Goal: Task Accomplishment & Management: Complete application form

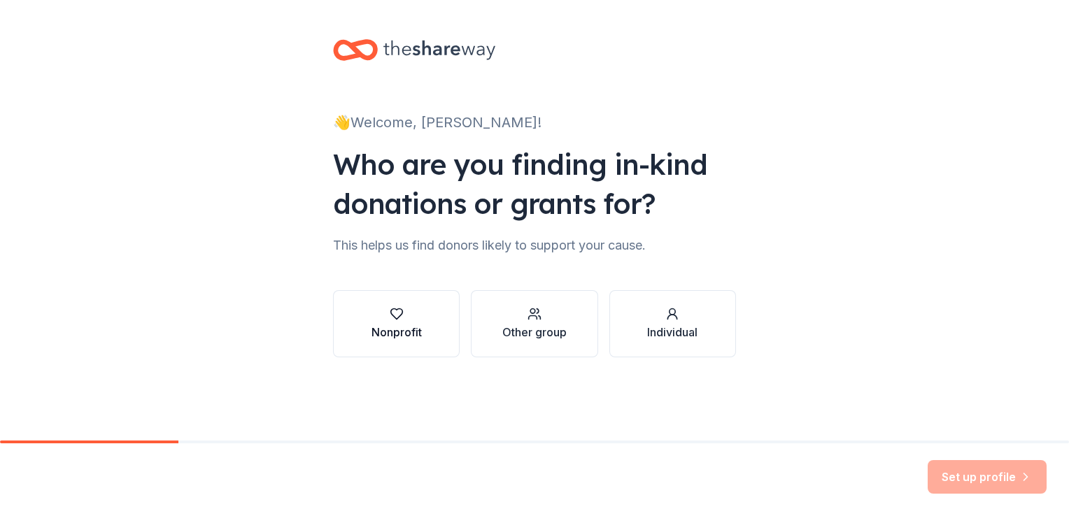
click at [403, 317] on div "button" at bounding box center [396, 314] width 50 height 14
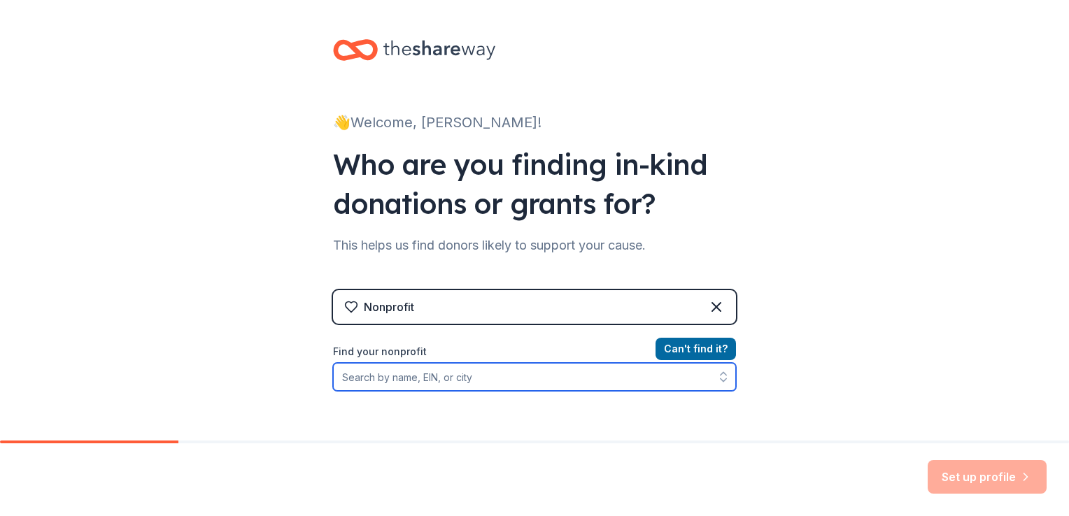
click at [541, 377] on input "Find your nonprofit" at bounding box center [534, 377] width 403 height 28
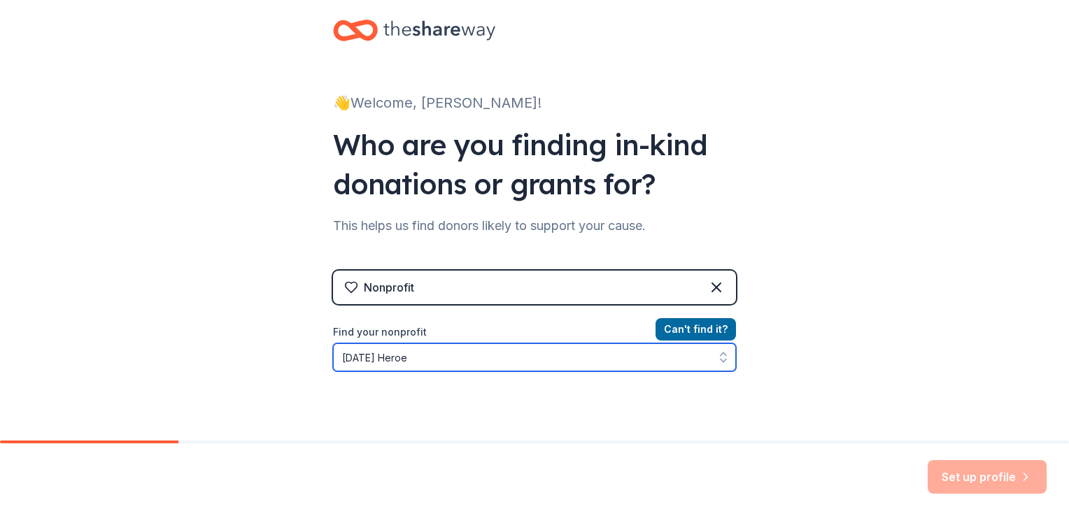
type input "Thanksgiving Heroes"
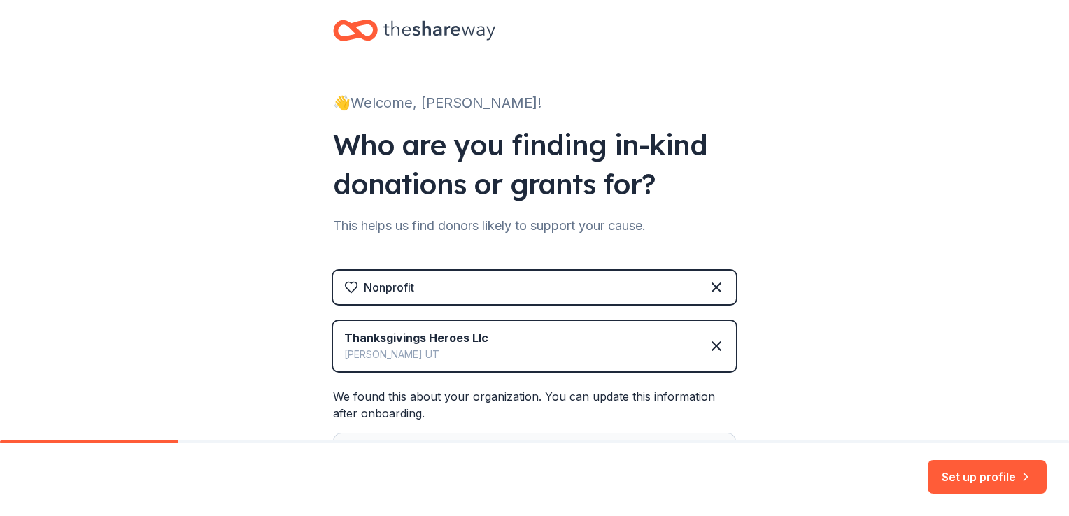
scroll to position [206, 0]
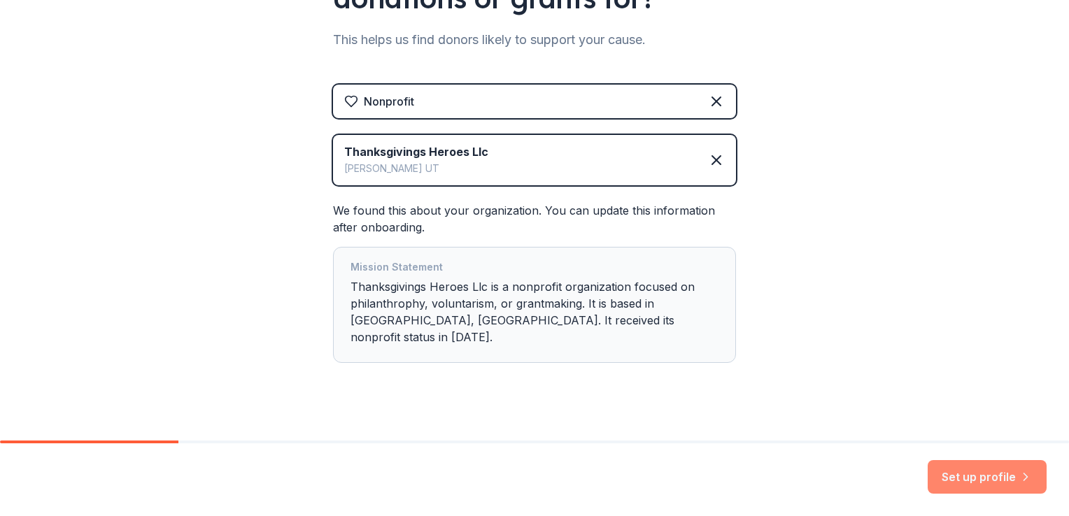
click at [972, 472] on button "Set up profile" at bounding box center [986, 477] width 119 height 34
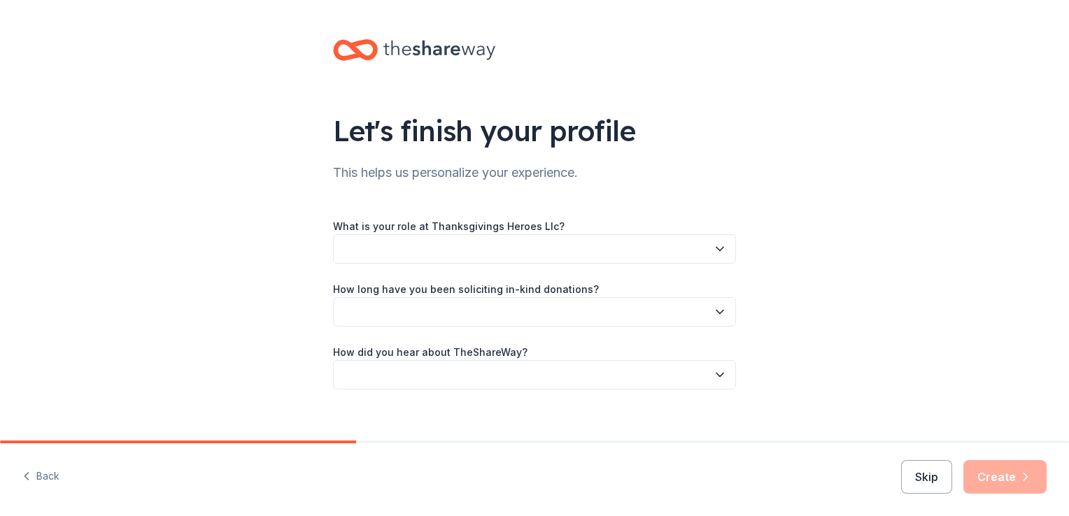
click at [715, 246] on icon "button" at bounding box center [720, 249] width 14 height 14
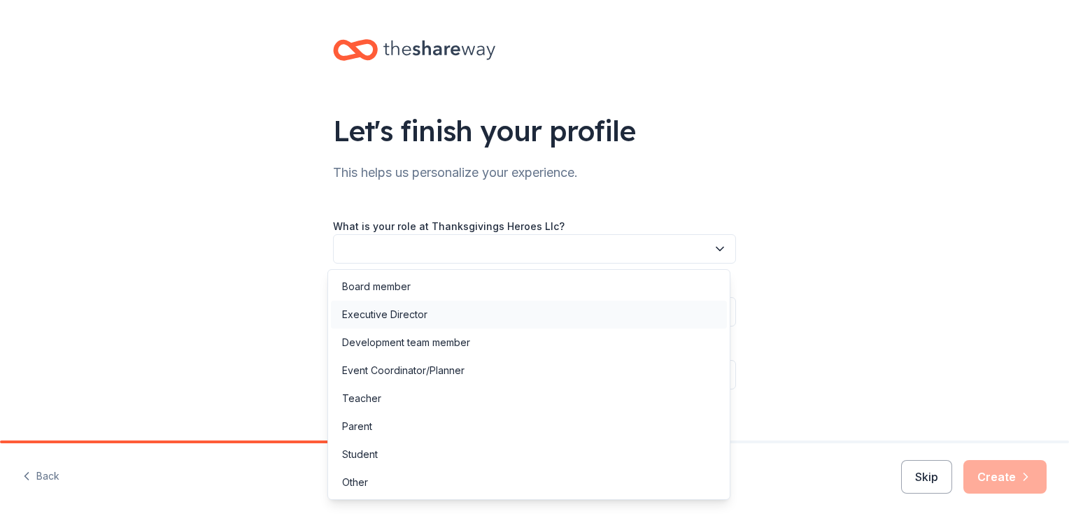
click at [555, 310] on div "Executive Director" at bounding box center [529, 315] width 396 height 28
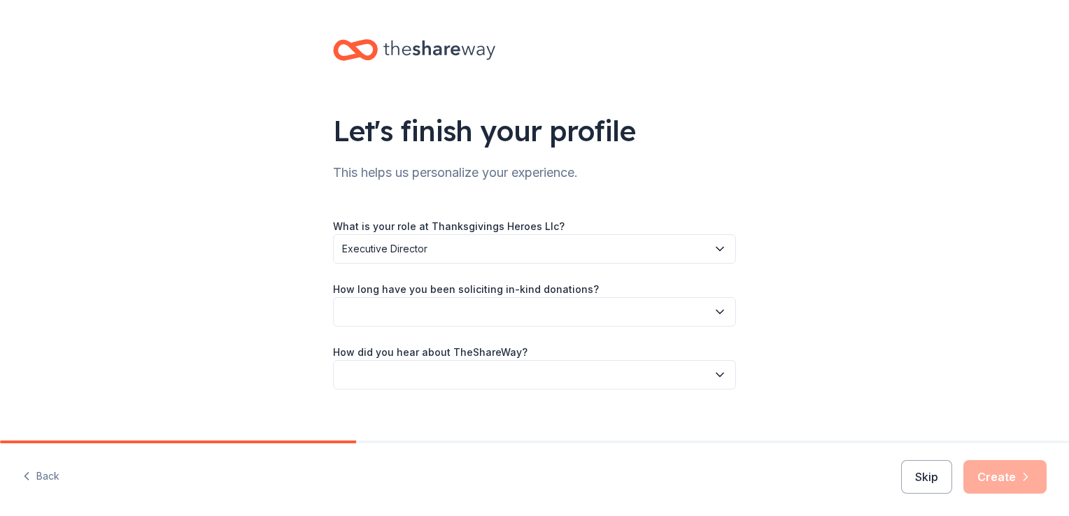
click at [727, 312] on button "button" at bounding box center [534, 311] width 403 height 29
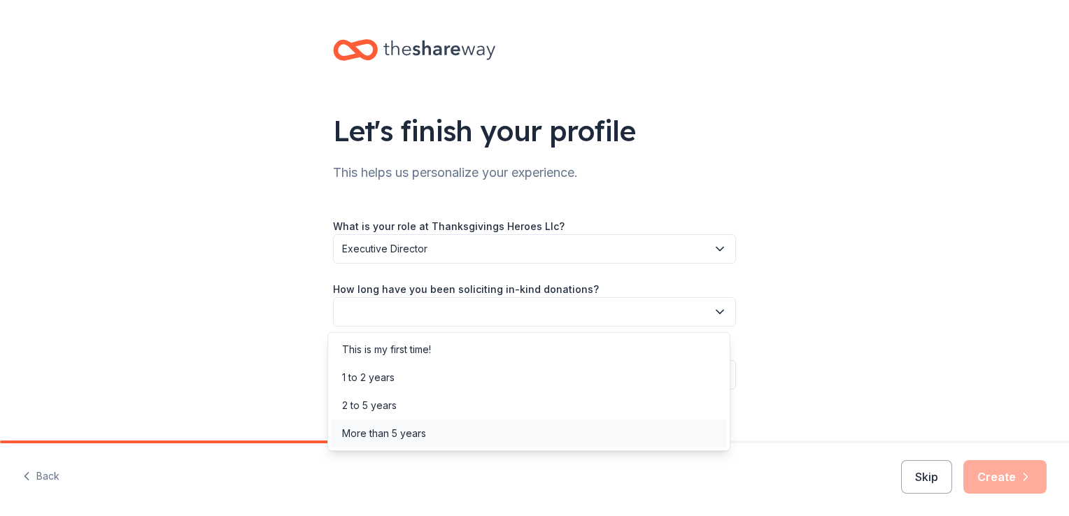
click at [547, 424] on div "More than 5 years" at bounding box center [529, 434] width 396 height 28
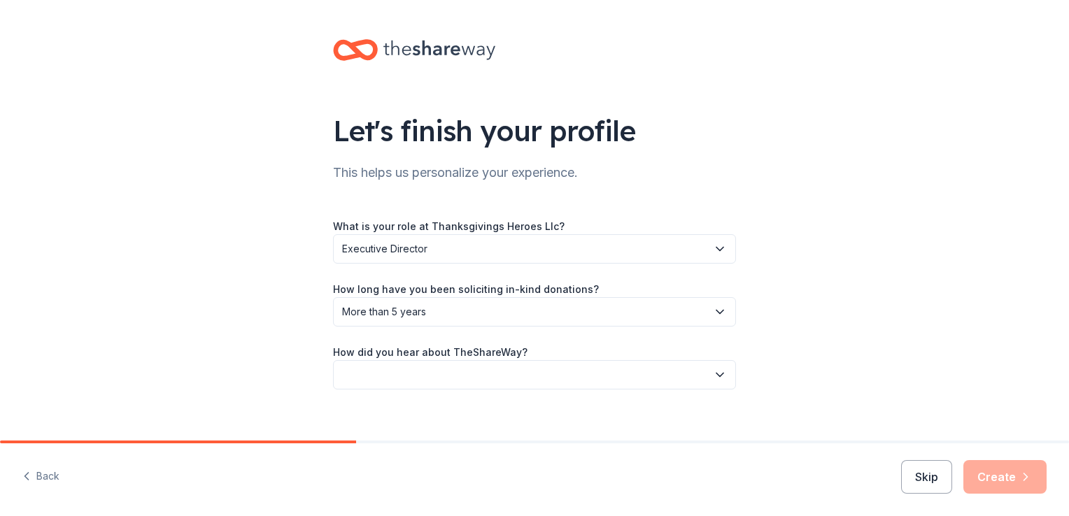
click at [697, 371] on button "button" at bounding box center [534, 374] width 403 height 29
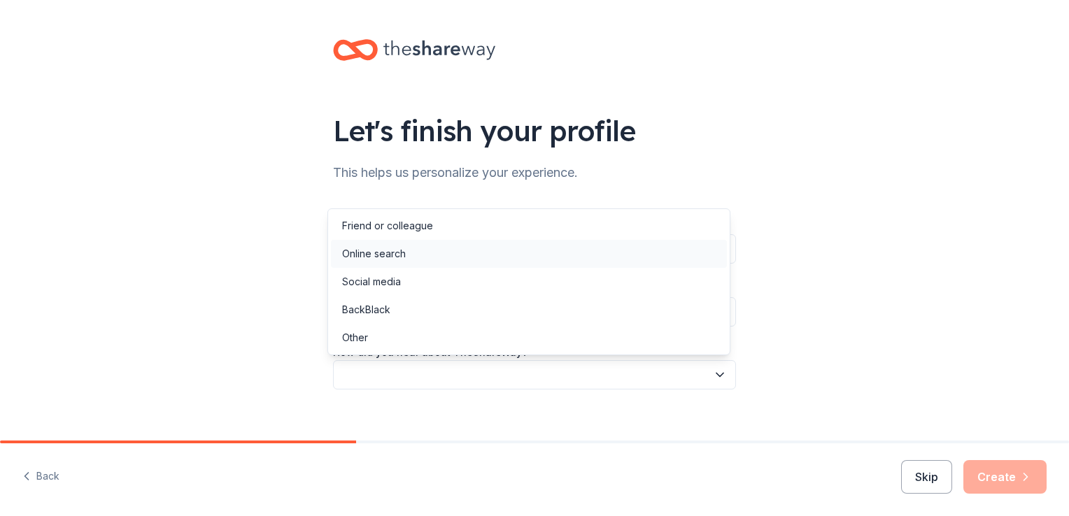
click at [673, 258] on div "Online search" at bounding box center [529, 254] width 396 height 28
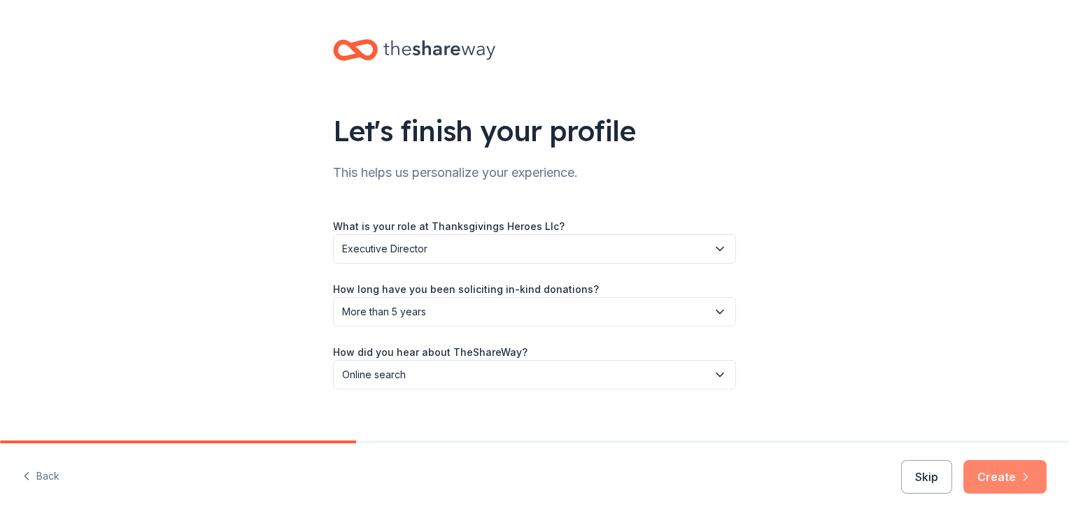
click at [1013, 474] on button "Create" at bounding box center [1004, 477] width 83 height 34
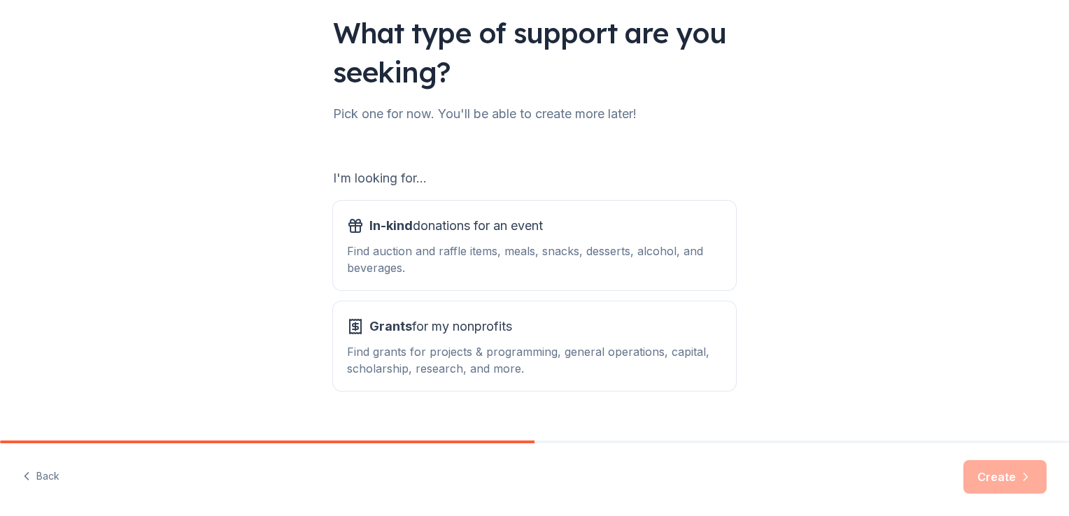
scroll to position [95, 0]
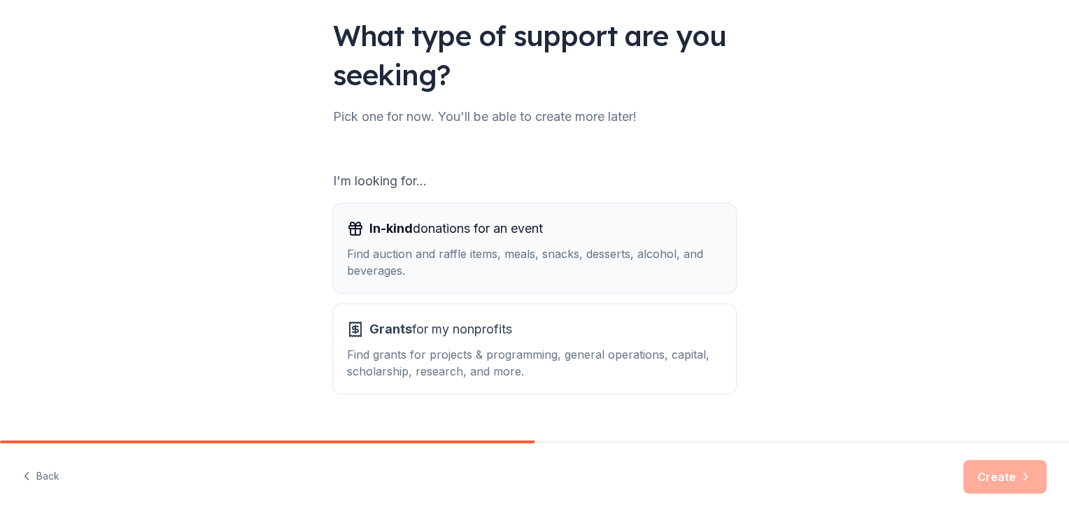
click at [464, 248] on div "Find auction and raffle items, meals, snacks, desserts, alcohol, and beverages." at bounding box center [534, 262] width 375 height 34
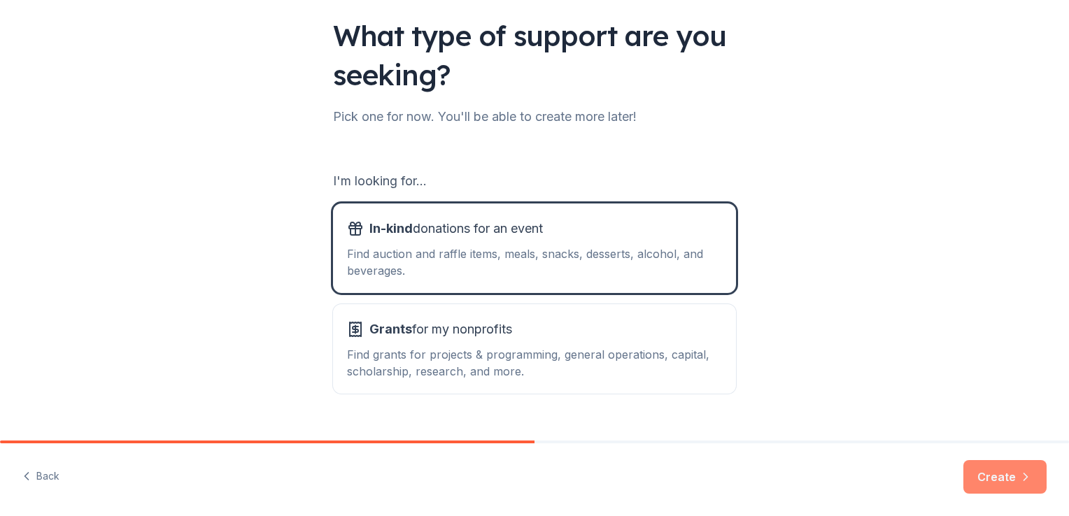
click at [993, 481] on button "Create" at bounding box center [1004, 477] width 83 height 34
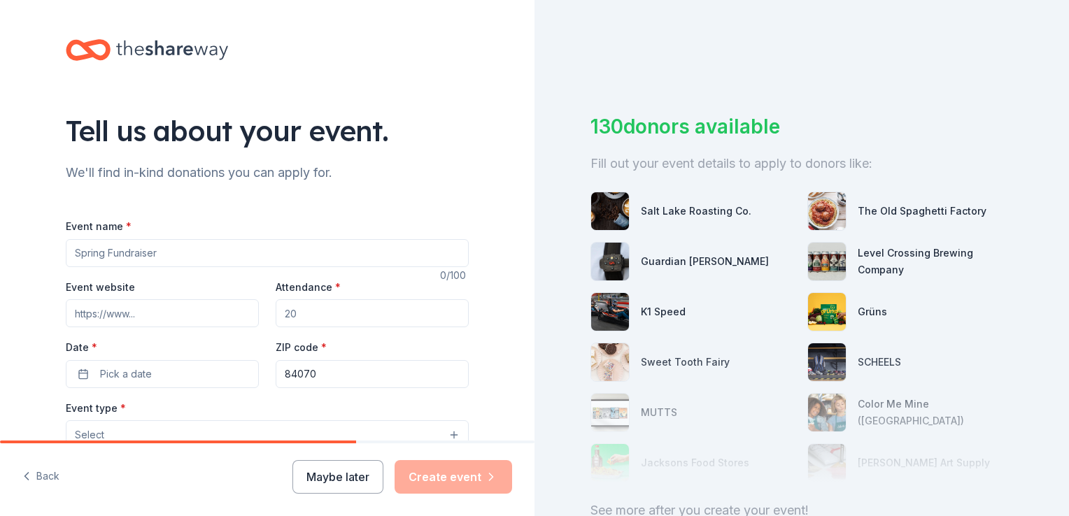
click at [175, 248] on input "Event name *" at bounding box center [267, 253] width 403 height 28
type input "O"
type input "Rock Out Hunger"
click at [28, 186] on div "Tell us about your event. We'll find in-kind donations you can apply for. Event…" at bounding box center [267, 465] width 534 height 931
click at [345, 316] on input "Attendance *" at bounding box center [372, 313] width 193 height 28
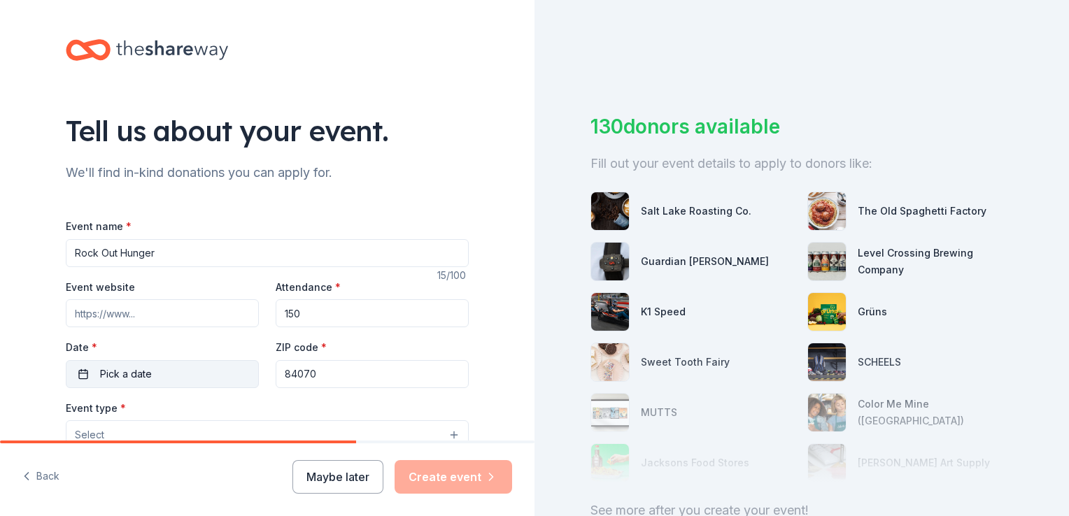
type input "150"
click at [131, 373] on span "Pick a date" at bounding box center [126, 374] width 52 height 17
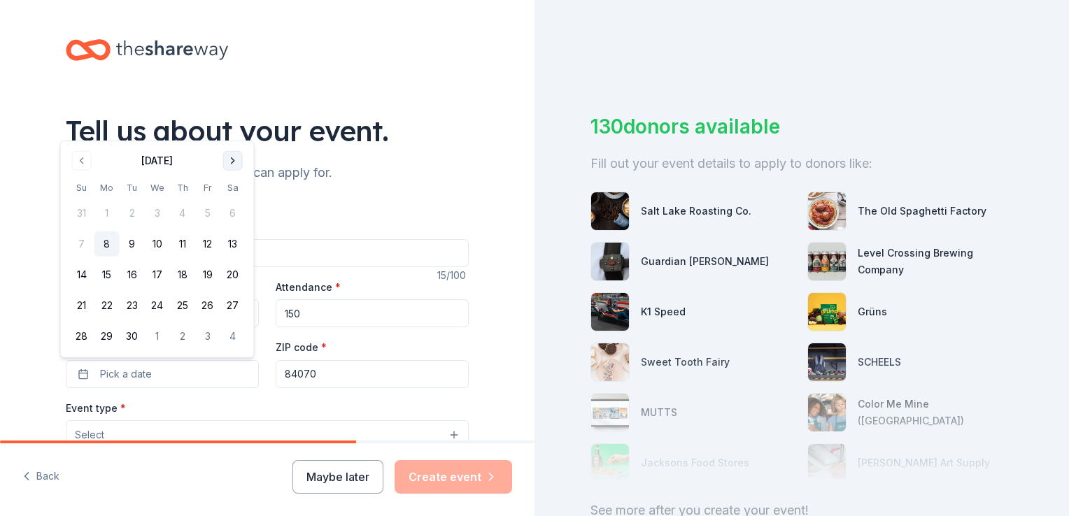
click at [227, 152] on button "Go to next month" at bounding box center [233, 161] width 20 height 20
click at [208, 211] on button "7" at bounding box center [207, 213] width 25 height 25
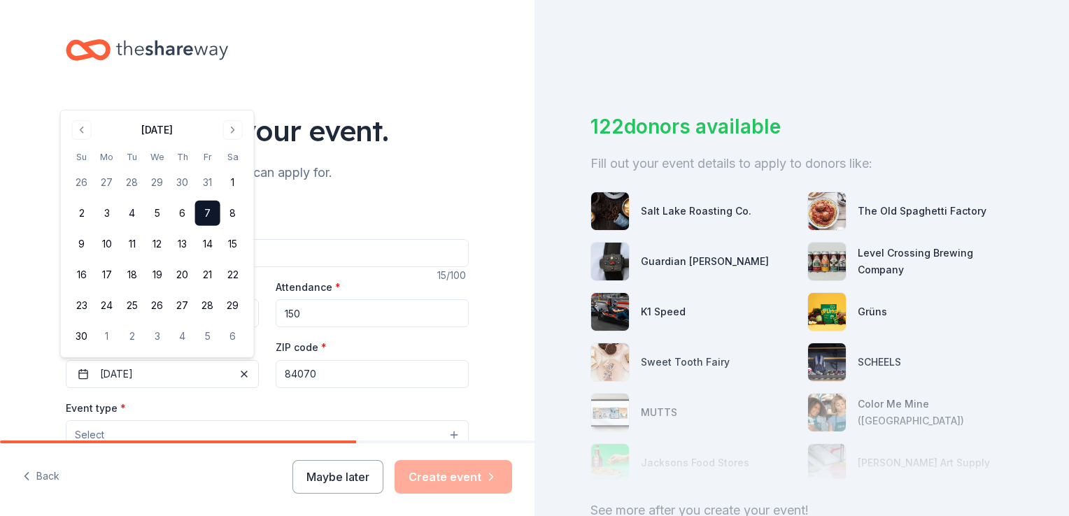
click at [355, 354] on div "ZIP code * 84070" at bounding box center [372, 363] width 193 height 50
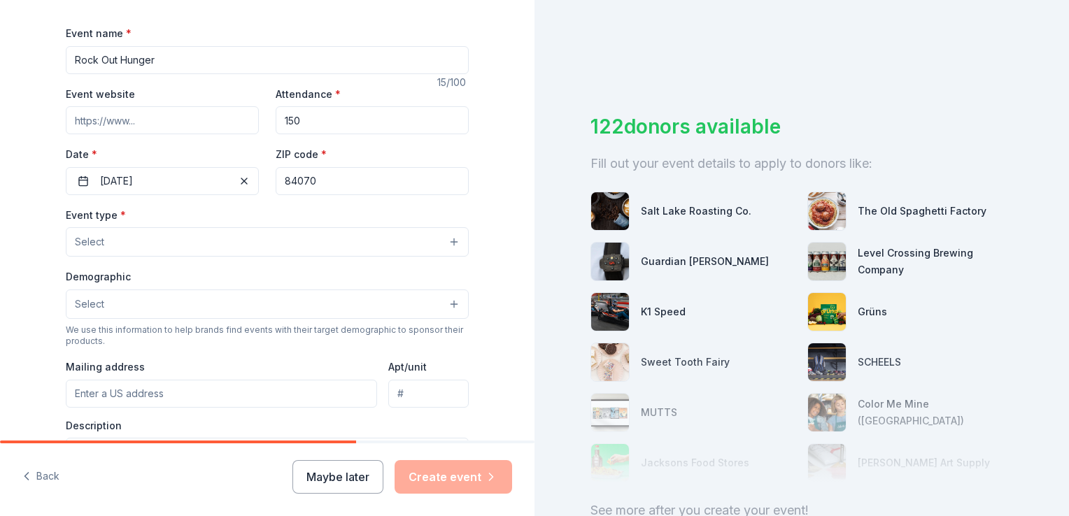
scroll to position [204, 0]
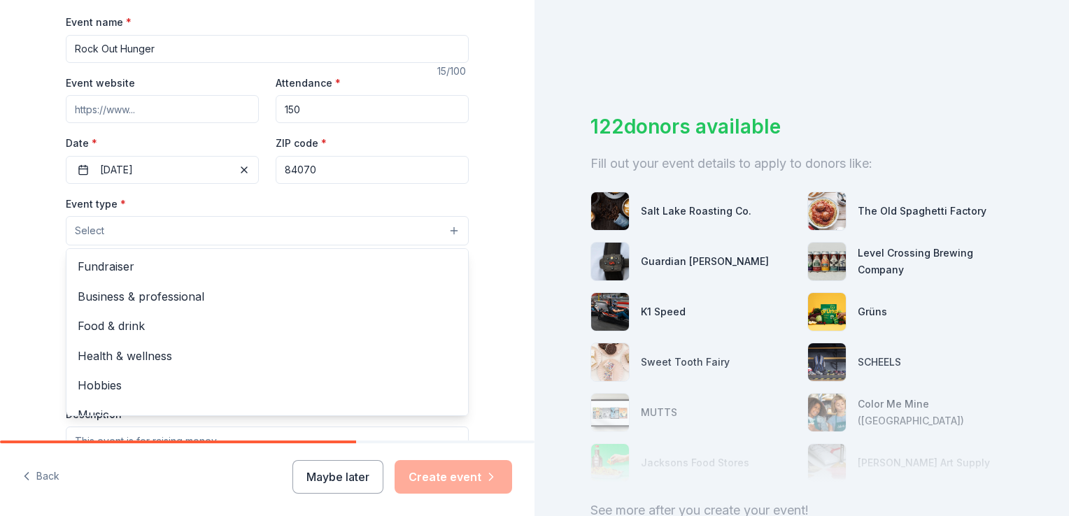
click at [385, 234] on button "Select" at bounding box center [267, 230] width 403 height 29
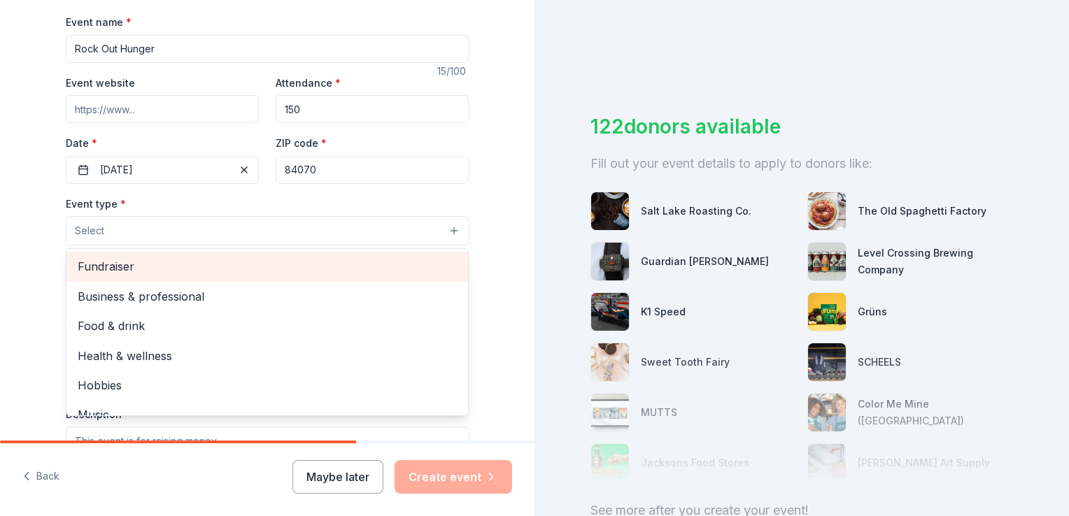
click at [299, 267] on span "Fundraiser" at bounding box center [267, 266] width 379 height 18
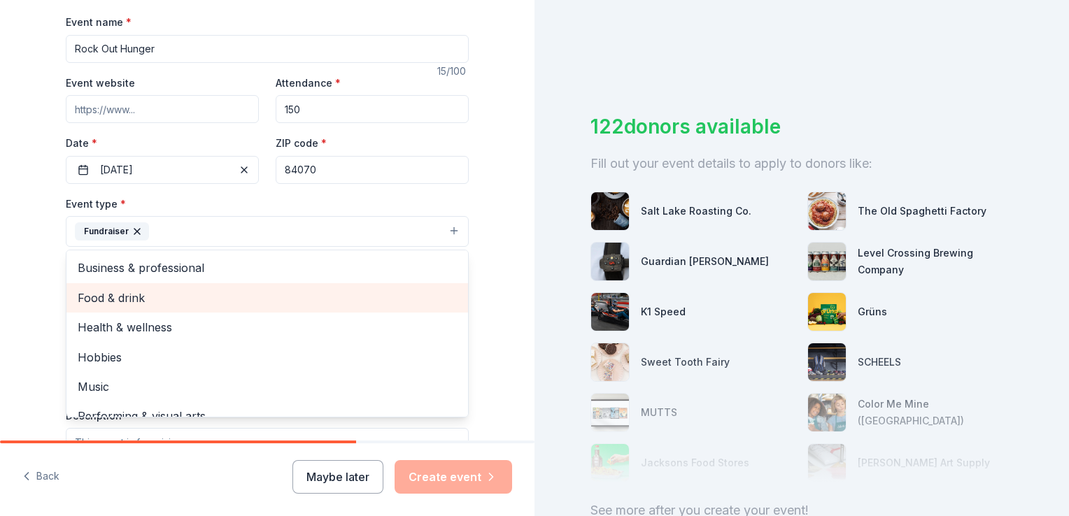
click at [98, 306] on span "Food & drink" at bounding box center [267, 298] width 379 height 18
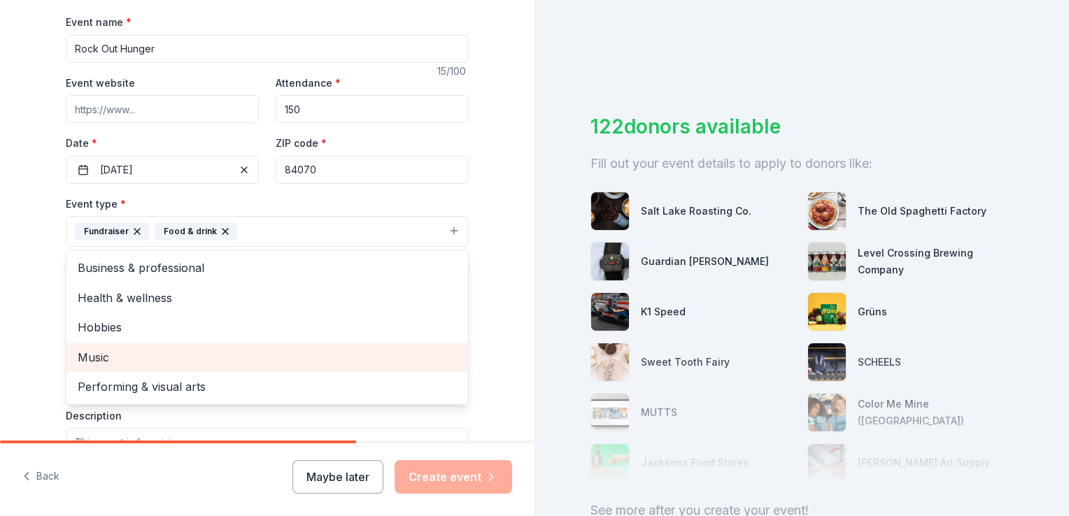
click at [100, 354] on span "Music" at bounding box center [267, 357] width 379 height 18
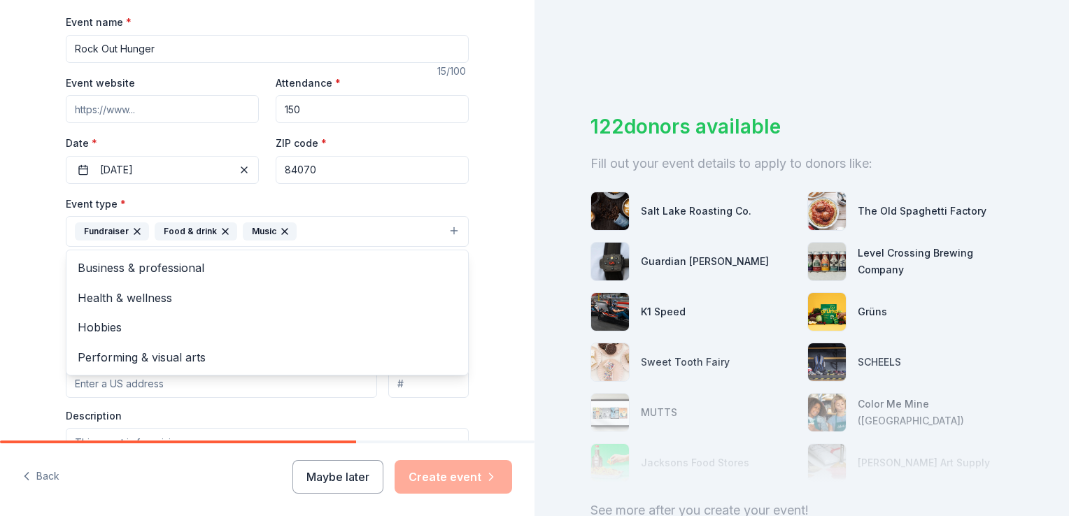
click at [43, 206] on div "Tell us about your event. We'll find in-kind donations you can apply for. Event…" at bounding box center [267, 262] width 448 height 932
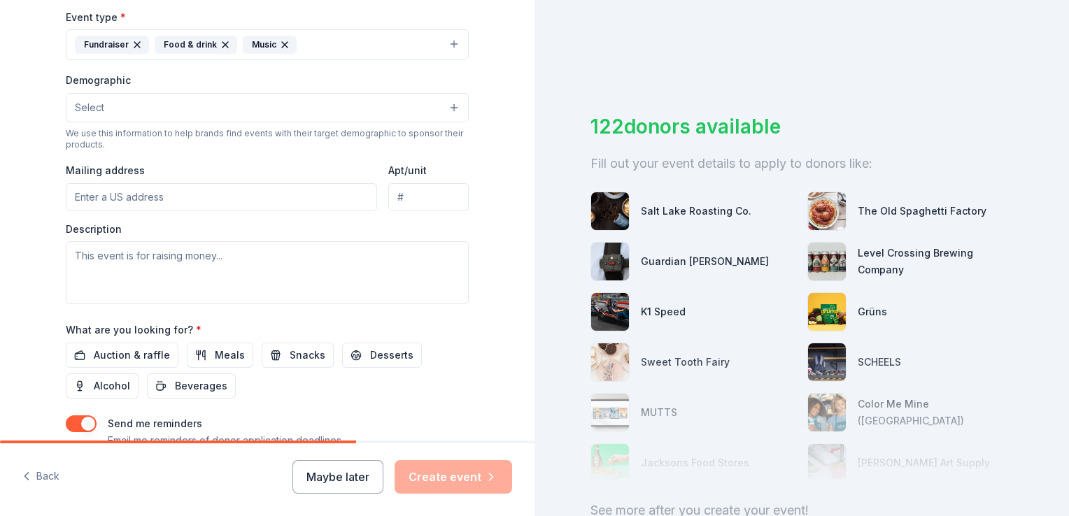
scroll to position [390, 0]
click at [210, 192] on input "Mailing address" at bounding box center [221, 198] width 311 height 28
type input "129 E 1380 S"
type input "ste B2 #151"
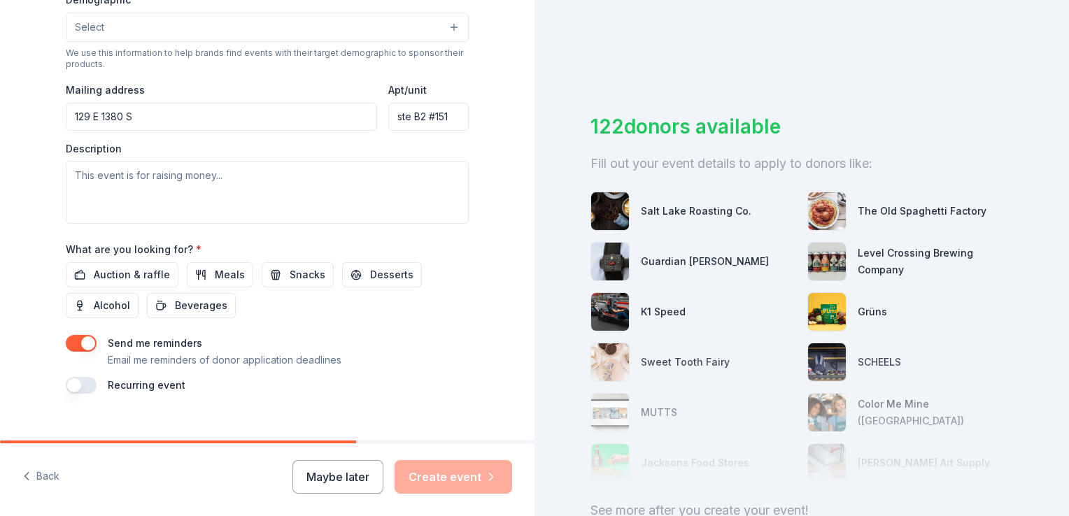
scroll to position [491, 0]
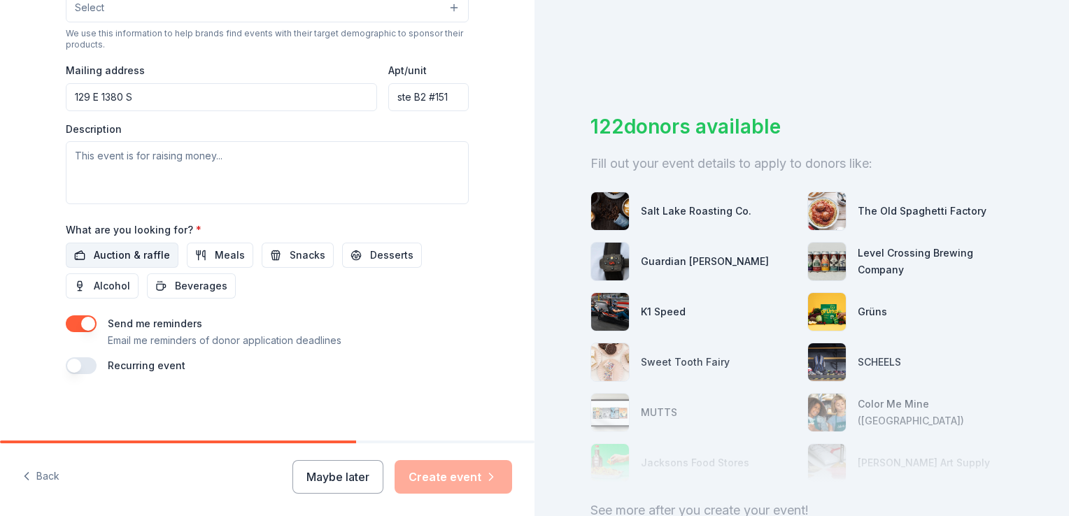
click at [113, 252] on span "Auction & raffle" at bounding box center [132, 255] width 76 height 17
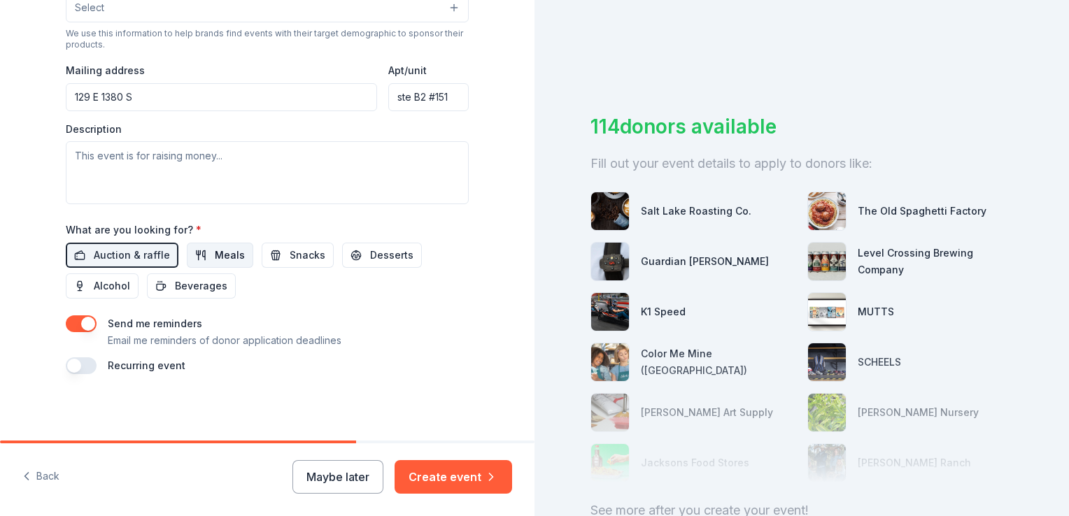
click at [215, 250] on span "Meals" at bounding box center [230, 255] width 30 height 17
click at [370, 255] on span "Desserts" at bounding box center [391, 255] width 43 height 17
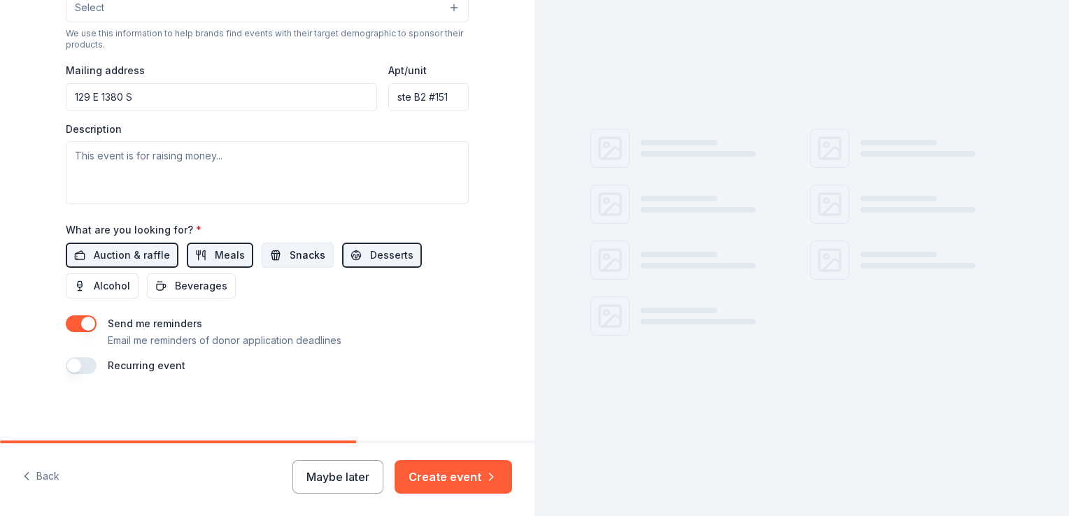
click at [269, 255] on button "Snacks" at bounding box center [298, 255] width 72 height 25
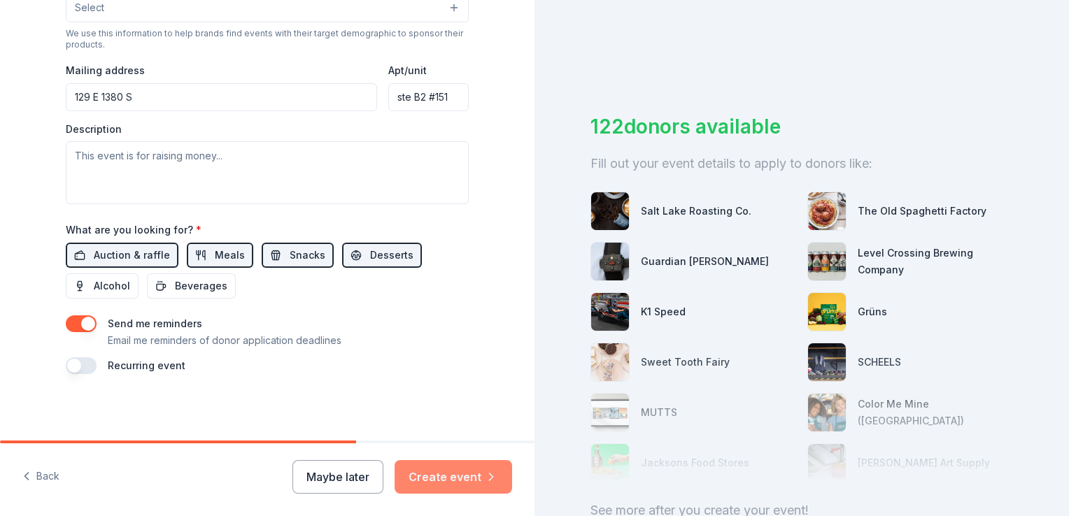
click at [452, 474] on button "Create event" at bounding box center [452, 477] width 117 height 34
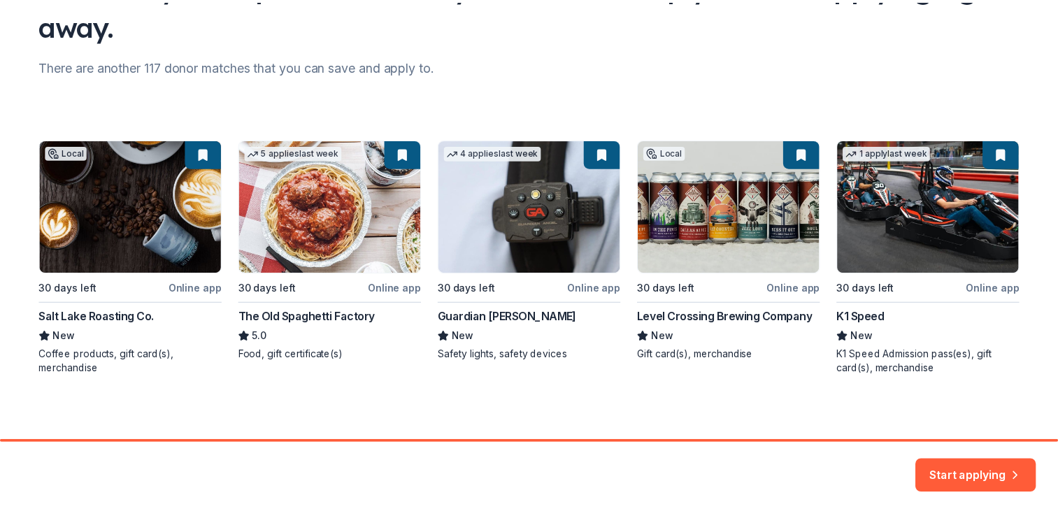
scroll to position [147, 0]
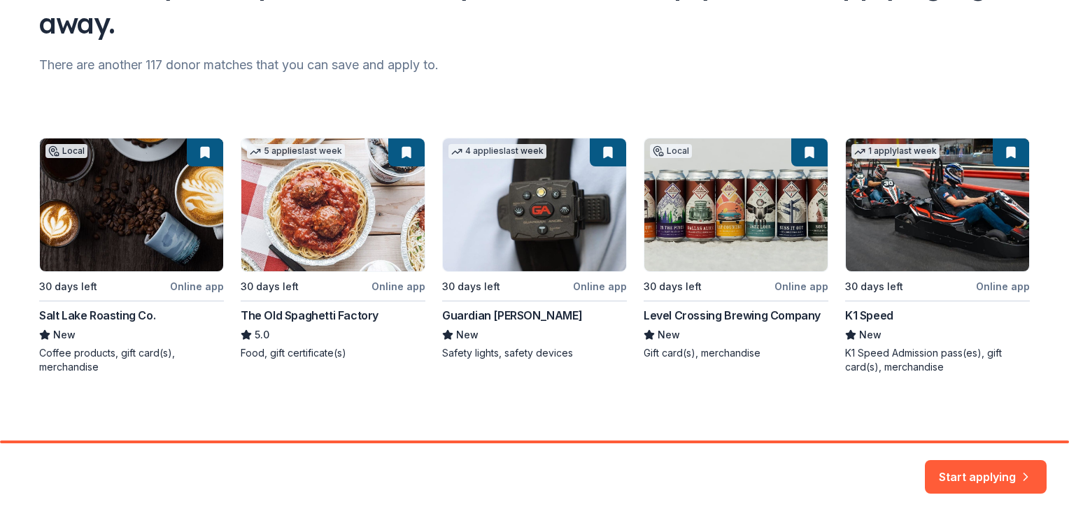
click at [960, 225] on div "Local 30 days left Online app Salt Lake Roasting Co. New Coffee products, gift …" at bounding box center [534, 256] width 990 height 236
click at [973, 474] on button "Start applying" at bounding box center [985, 469] width 122 height 34
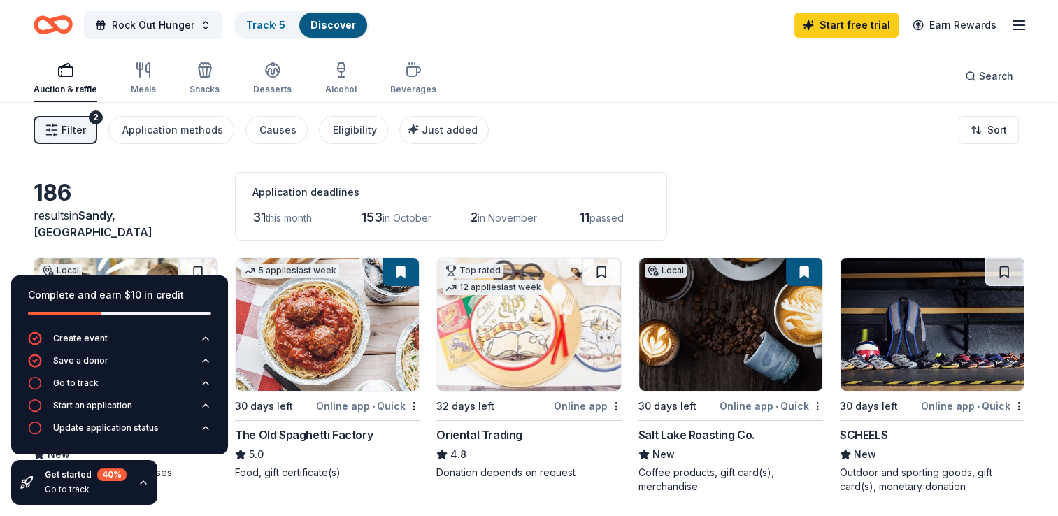
click at [84, 383] on div "Go to track" at bounding box center [75, 383] width 45 height 11
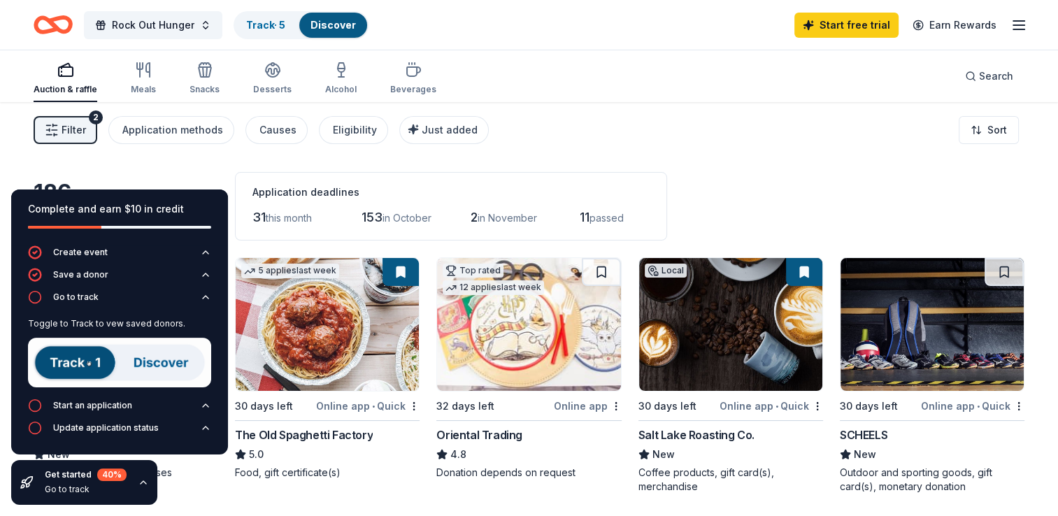
click at [94, 177] on div "186 results in Sandy, UT Application deadlines 31 this month 153 in October 2 i…" at bounding box center [529, 206] width 991 height 69
click at [152, 155] on div "Filter 2 Application methods Causes Eligibility Just added Sort" at bounding box center [529, 130] width 1058 height 56
click at [70, 359] on img at bounding box center [119, 363] width 183 height 50
click at [163, 360] on img at bounding box center [119, 363] width 183 height 50
click at [488, 136] on div "Filter 2 Application methods Causes Eligibility Just added Sort" at bounding box center [529, 130] width 1058 height 56
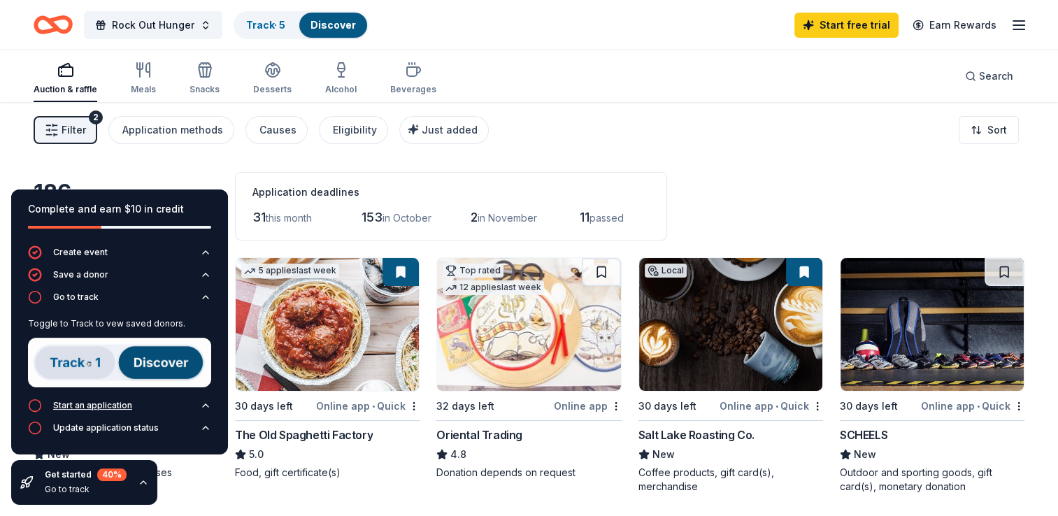
click at [207, 408] on icon "button" at bounding box center [205, 405] width 11 height 11
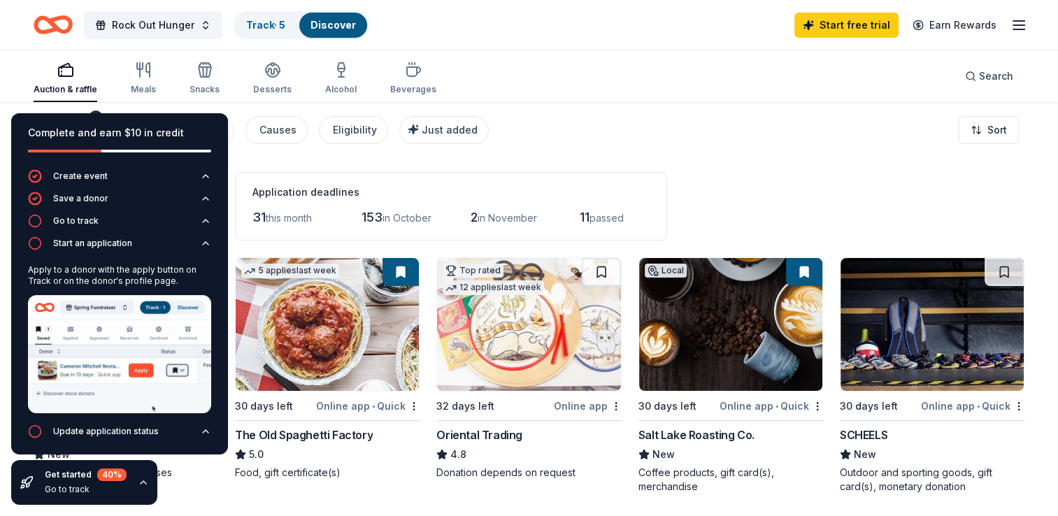
click at [203, 435] on div "Create event Save a donor Go to track Start an application Apply to a donor wit…" at bounding box center [119, 313] width 217 height 289
click at [200, 432] on icon "button" at bounding box center [205, 431] width 11 height 11
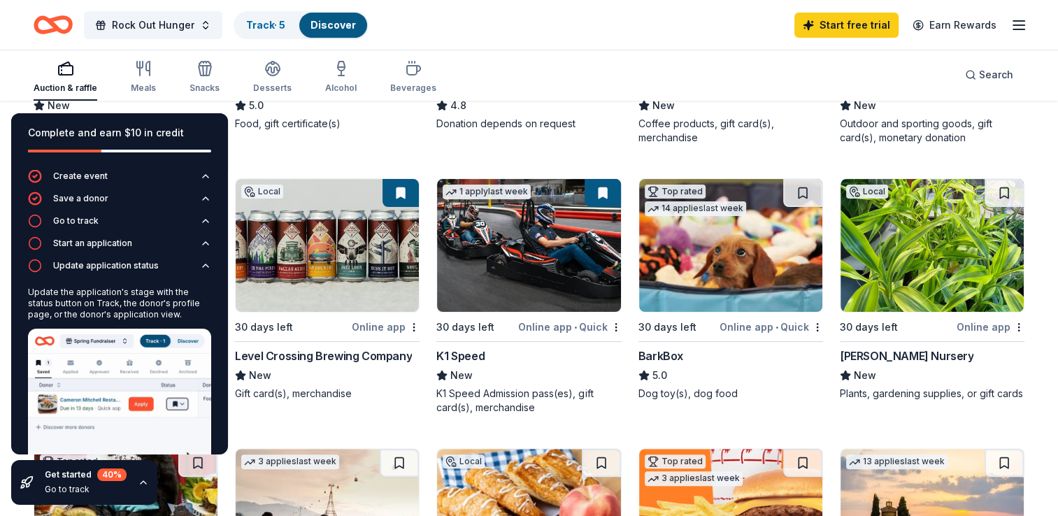
scroll to position [350, 0]
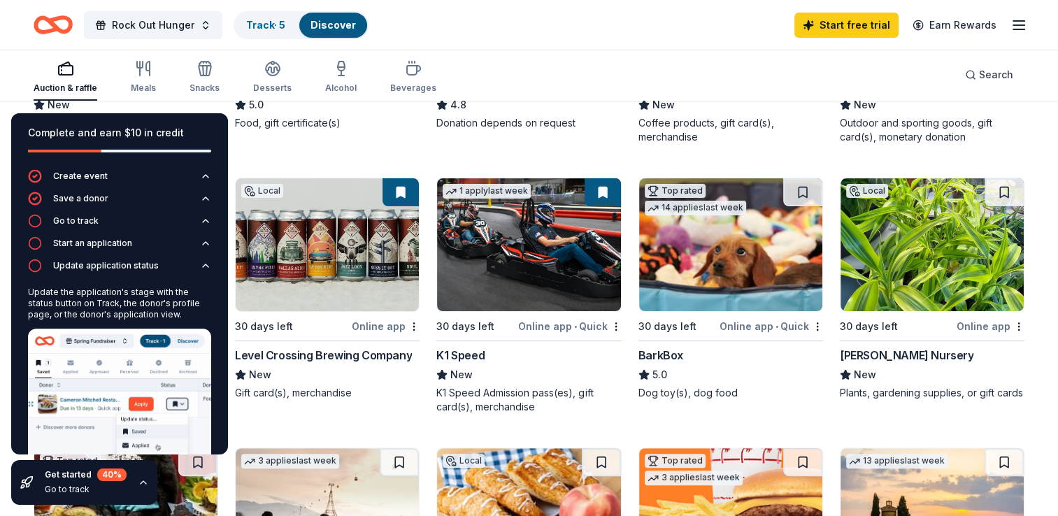
click at [138, 480] on icon "button" at bounding box center [143, 482] width 11 height 11
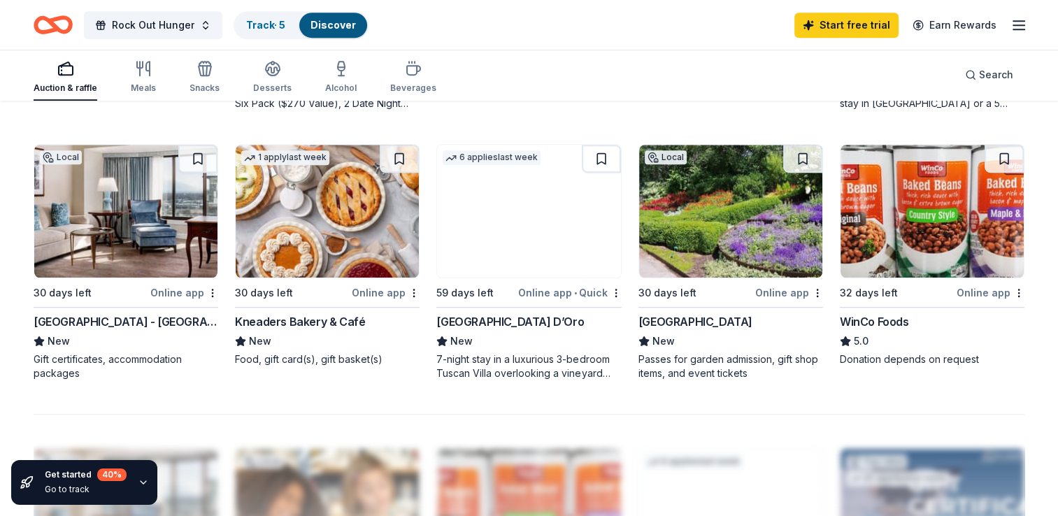
scroll to position [925, 0]
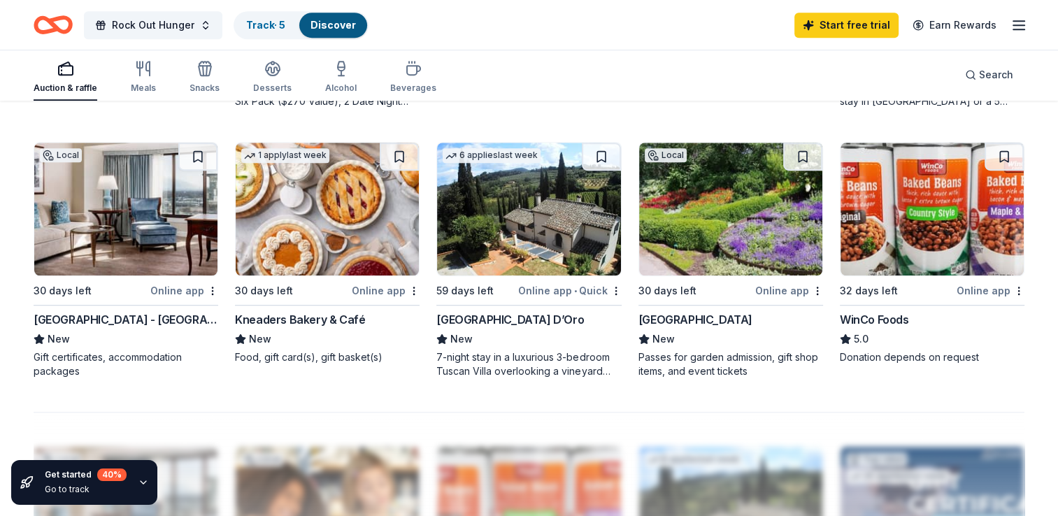
click at [308, 243] on img at bounding box center [327, 209] width 183 height 133
click at [155, 270] on img at bounding box center [125, 209] width 183 height 133
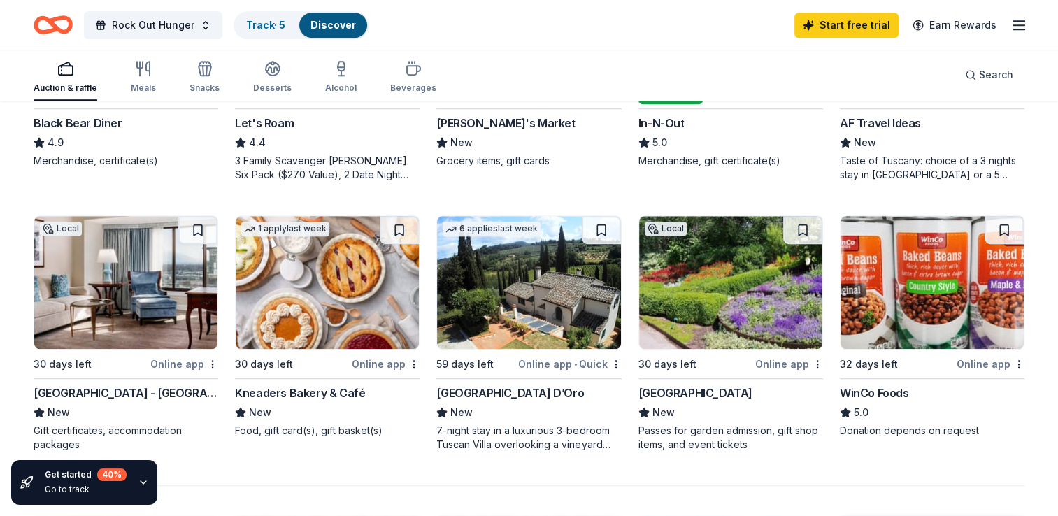
scroll to position [853, 0]
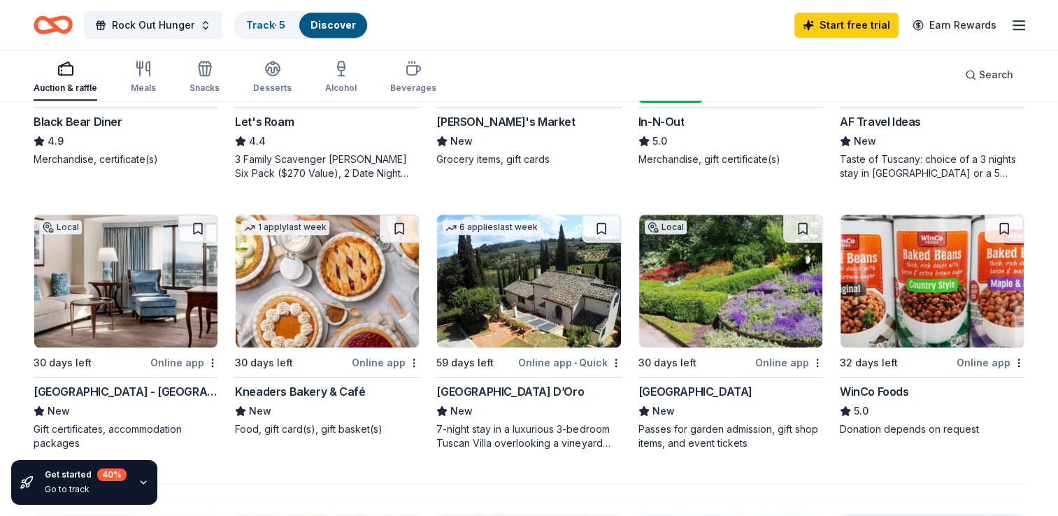
click at [706, 272] on img at bounding box center [730, 281] width 183 height 133
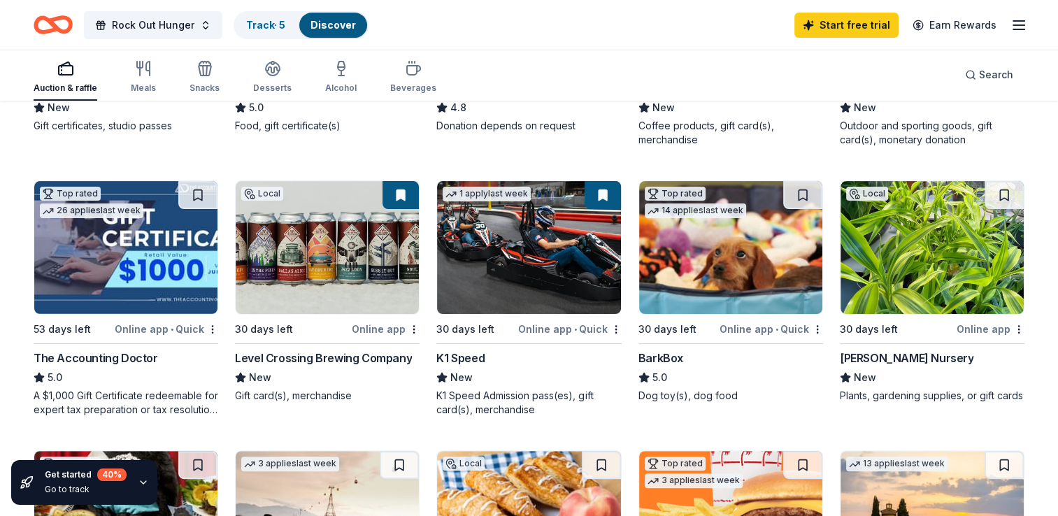
scroll to position [347, 0]
click at [542, 243] on img at bounding box center [528, 247] width 183 height 133
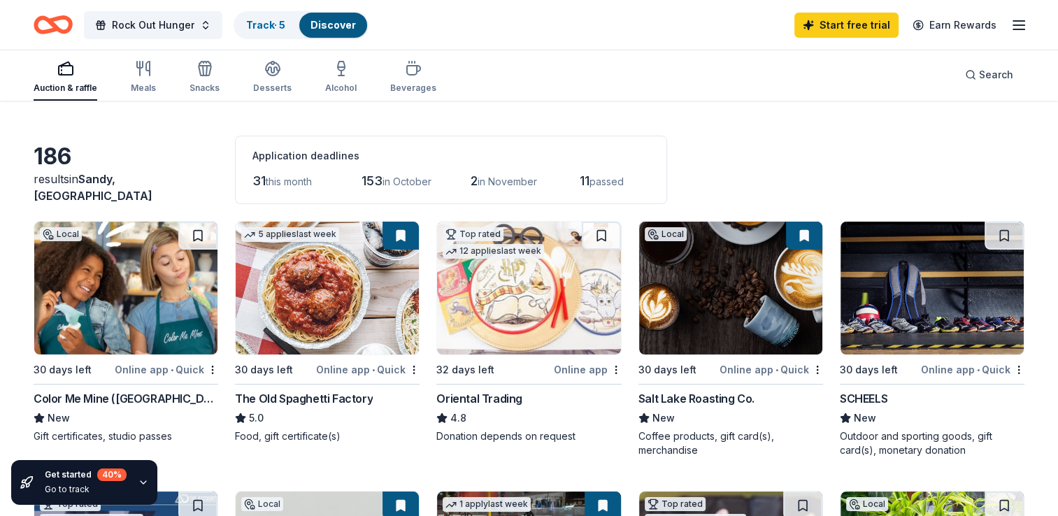
scroll to position [64, 0]
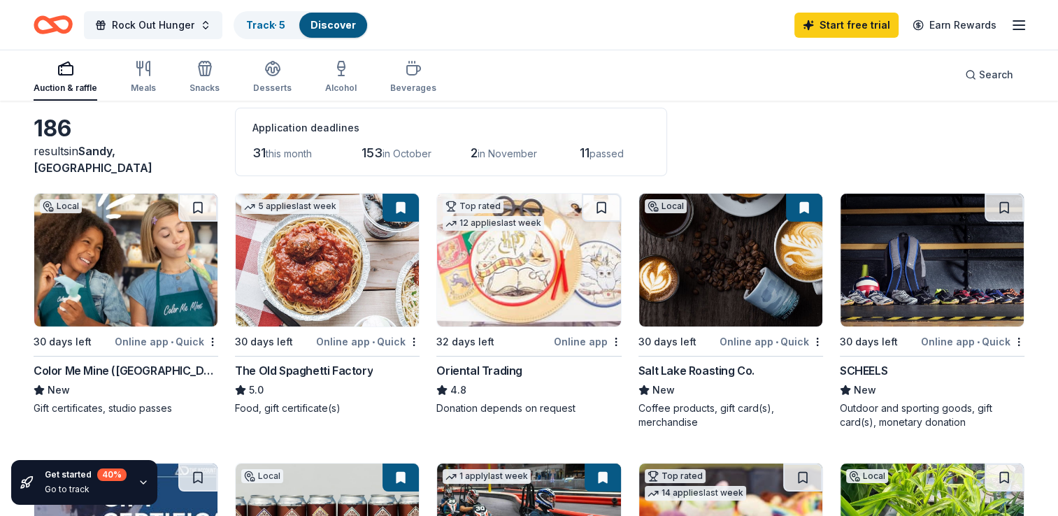
click at [294, 266] on img at bounding box center [327, 260] width 183 height 133
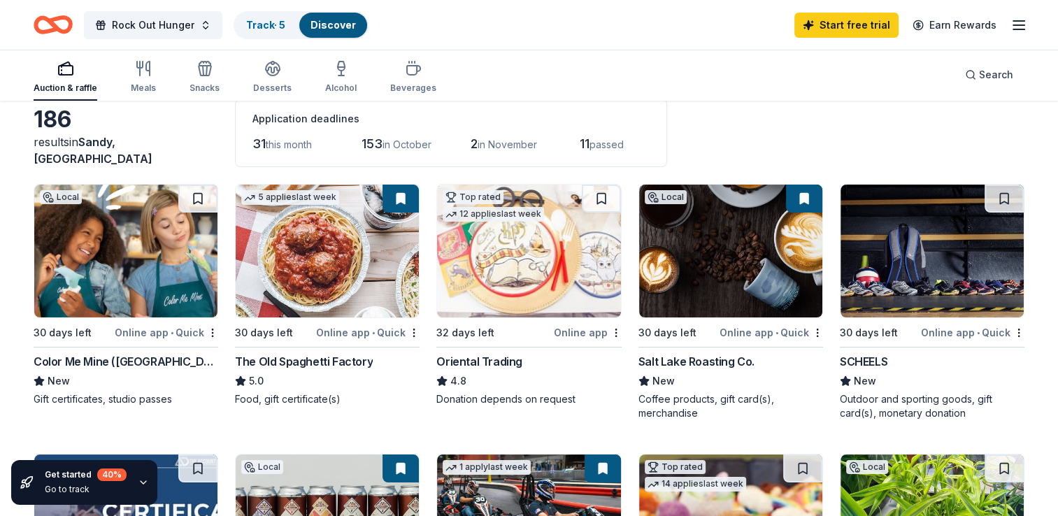
scroll to position [75, 0]
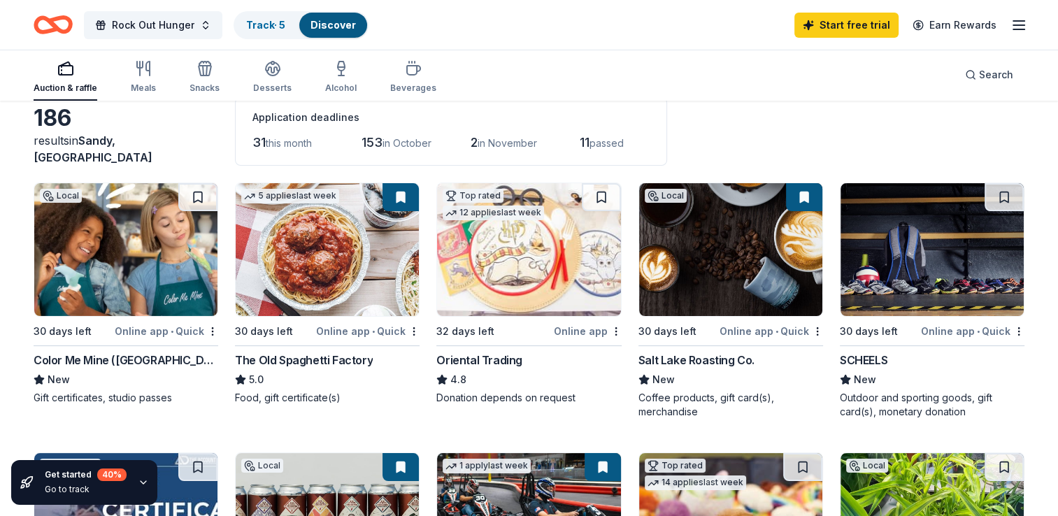
click at [711, 239] on img at bounding box center [730, 249] width 183 height 133
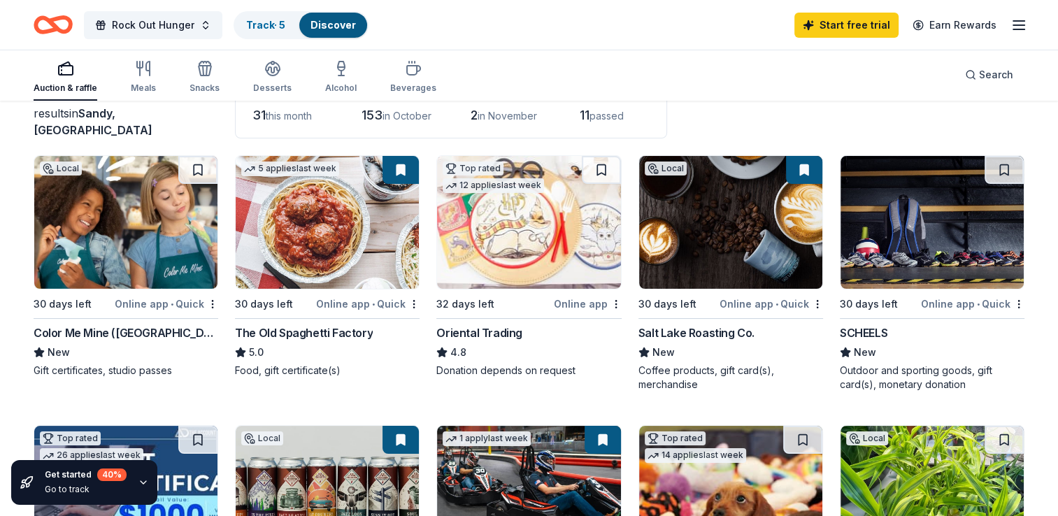
scroll to position [0, 0]
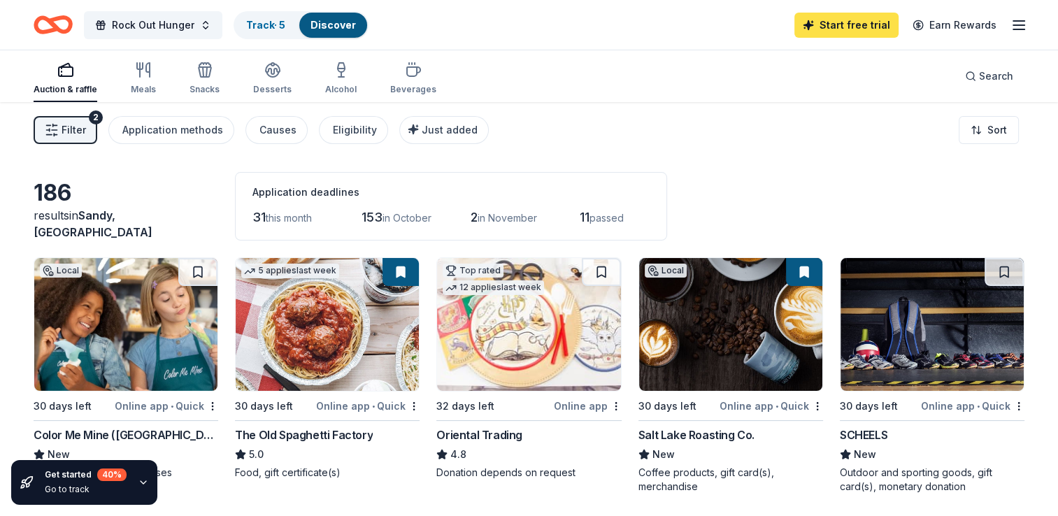
click at [839, 31] on link "Start free trial" at bounding box center [846, 25] width 104 height 25
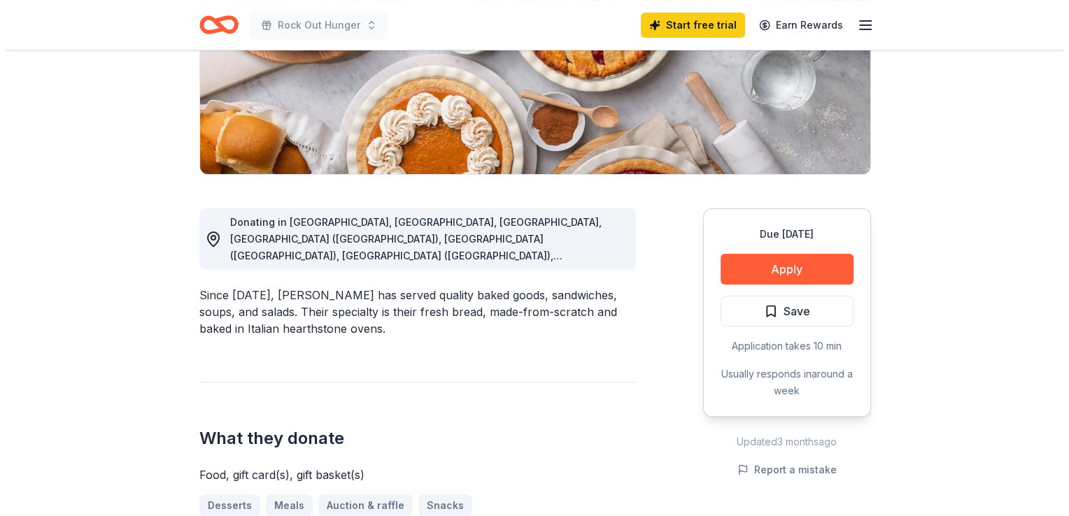
scroll to position [252, 0]
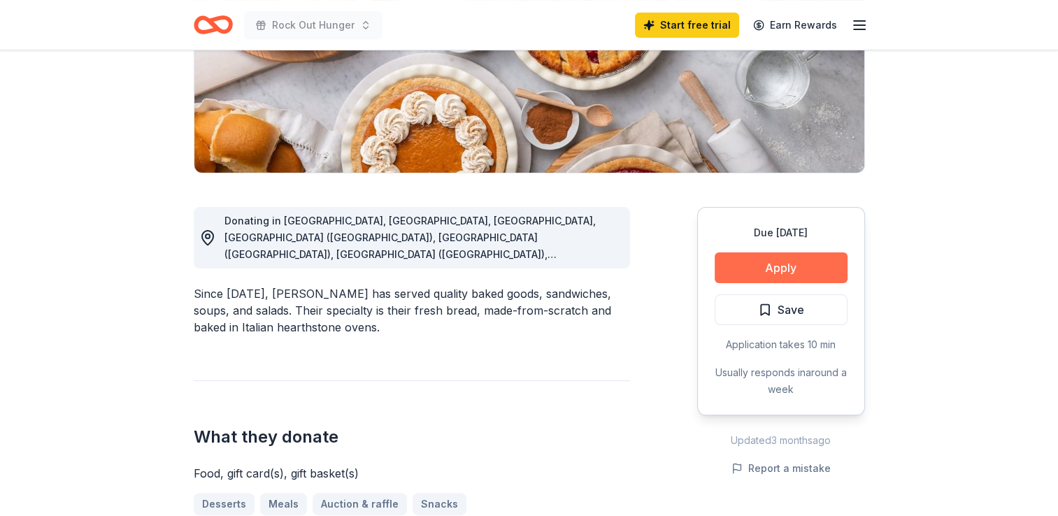
click at [760, 261] on button "Apply" at bounding box center [781, 267] width 133 height 31
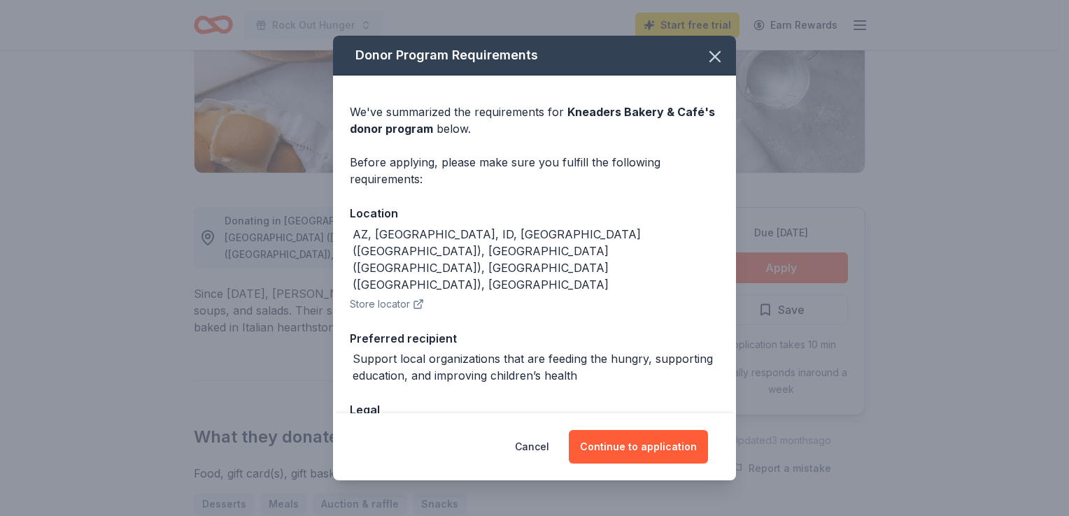
scroll to position [49, 0]
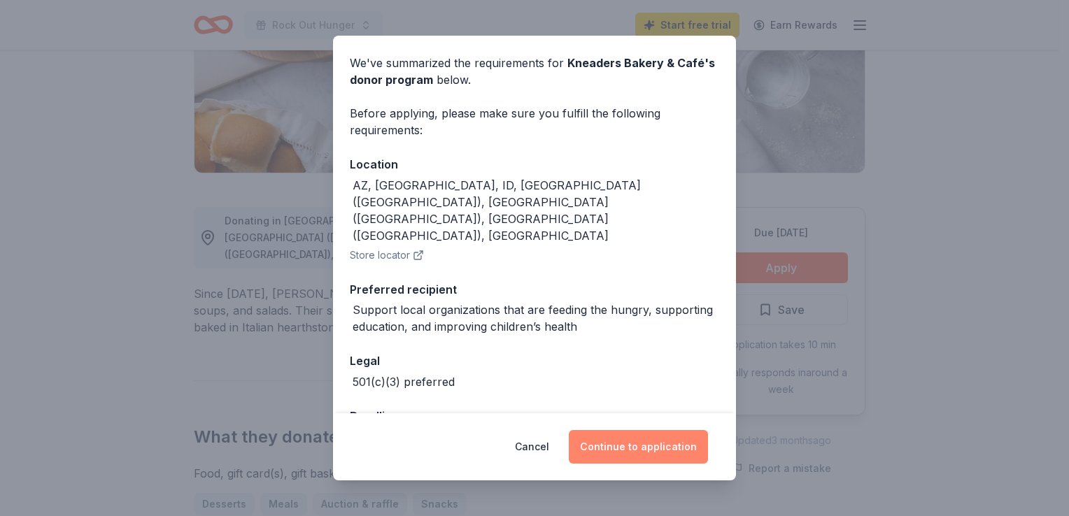
click at [639, 450] on button "Continue to application" at bounding box center [638, 447] width 139 height 34
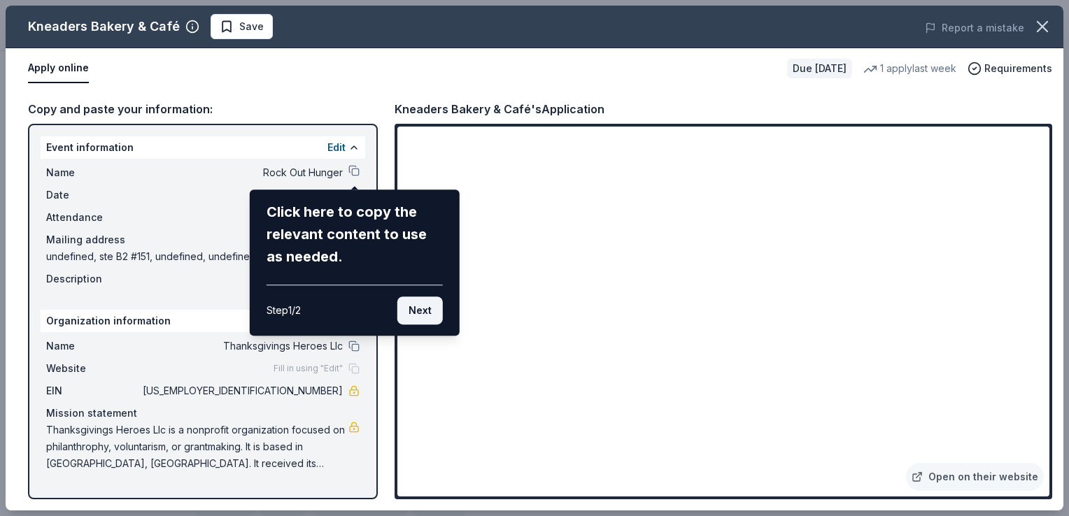
click at [428, 303] on button "Next" at bounding box center [419, 311] width 45 height 28
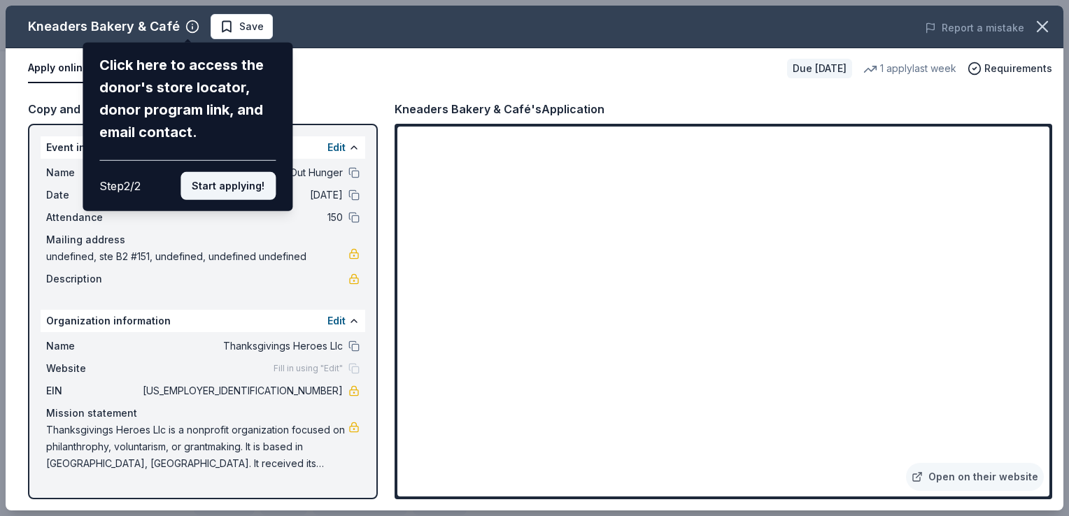
click at [243, 186] on button "Start applying!" at bounding box center [227, 186] width 95 height 28
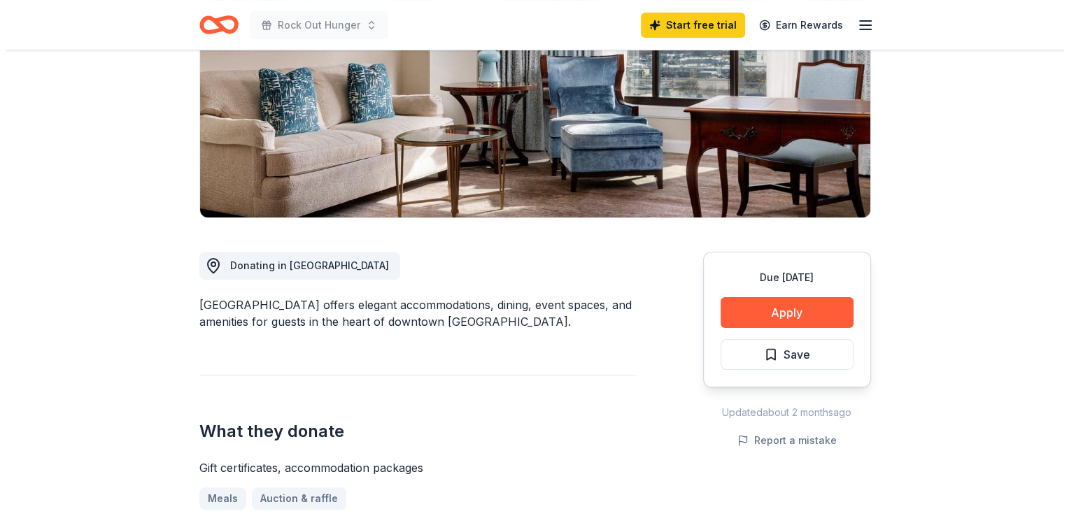
scroll to position [213, 0]
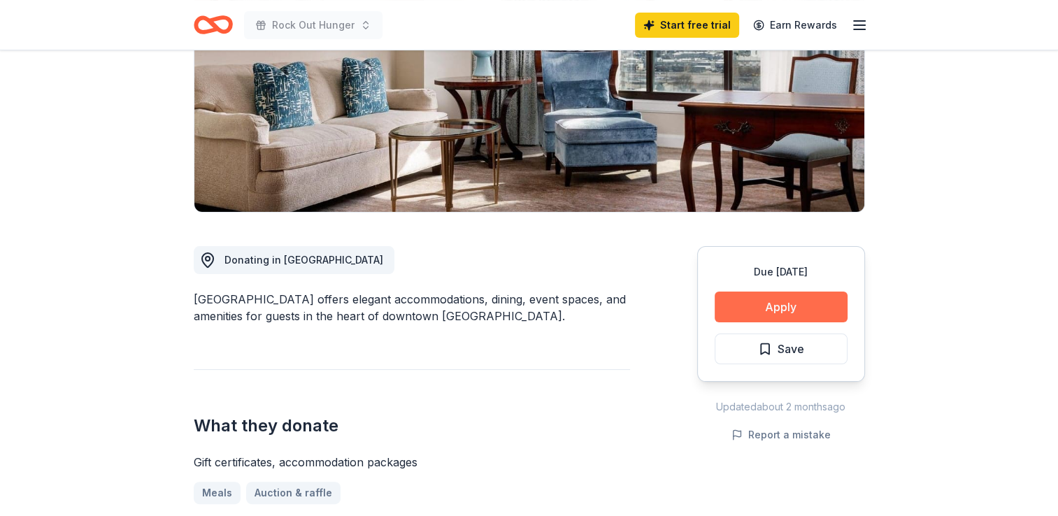
click at [776, 310] on button "Apply" at bounding box center [781, 307] width 133 height 31
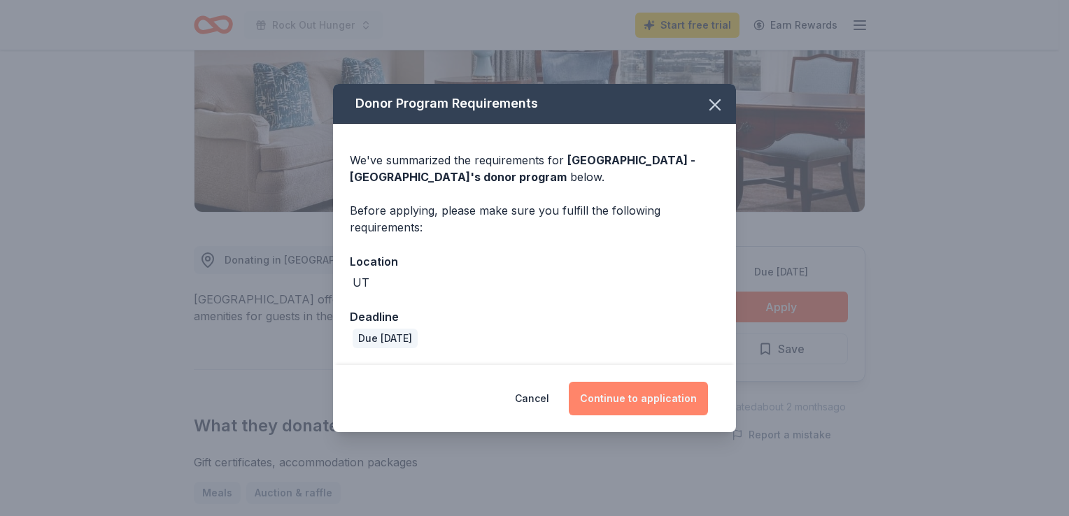
click at [630, 407] on button "Continue to application" at bounding box center [638, 399] width 139 height 34
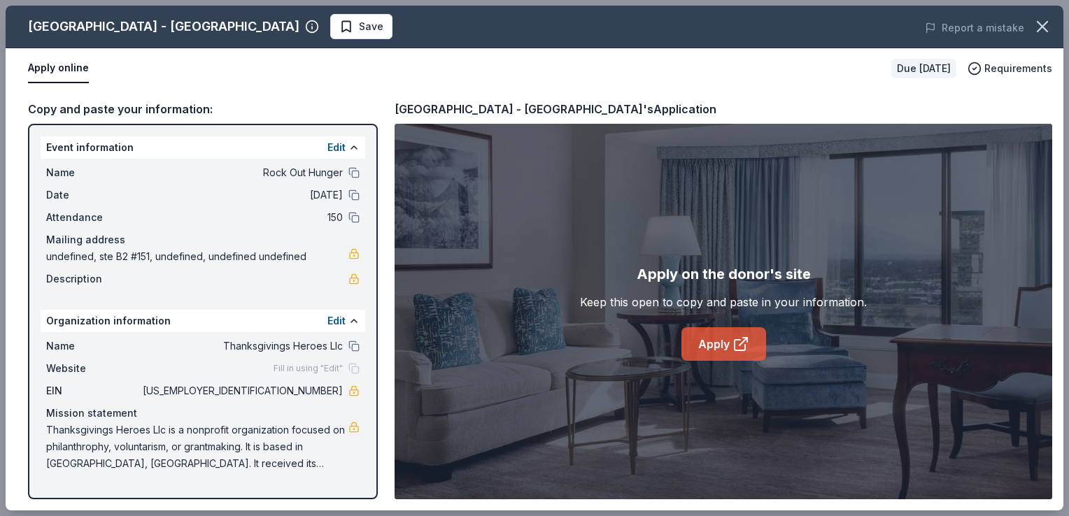
click at [719, 341] on link "Apply" at bounding box center [723, 344] width 85 height 34
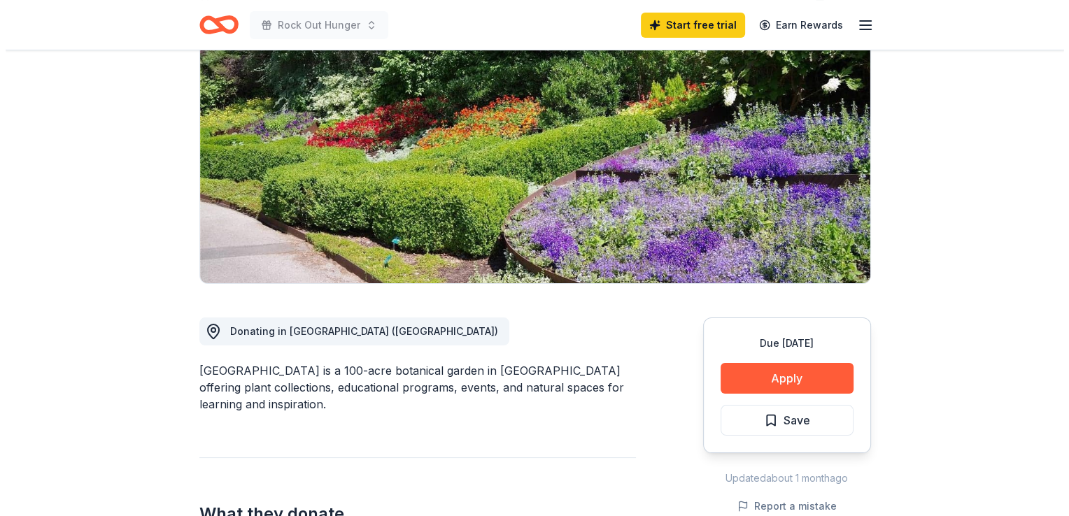
scroll to position [142, 0]
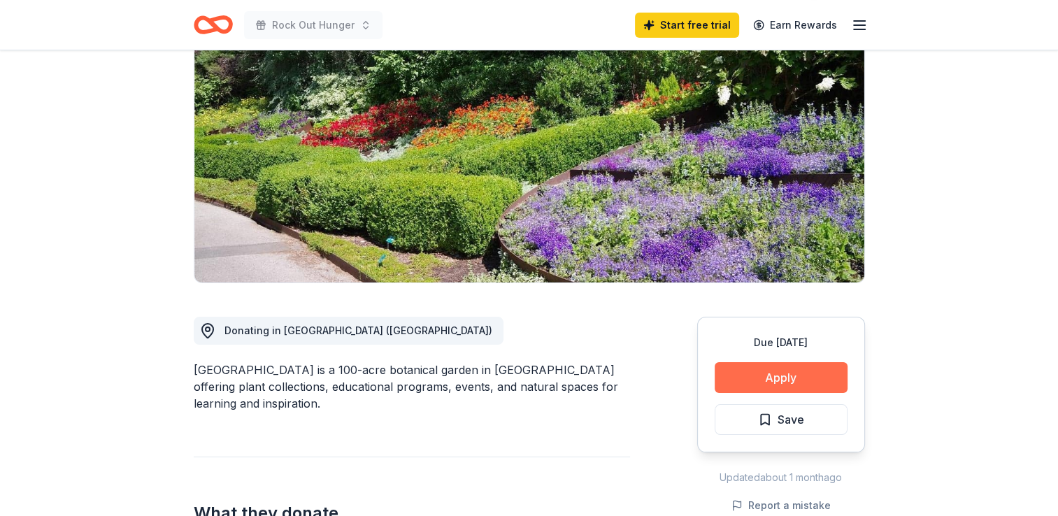
click at [769, 378] on button "Apply" at bounding box center [781, 377] width 133 height 31
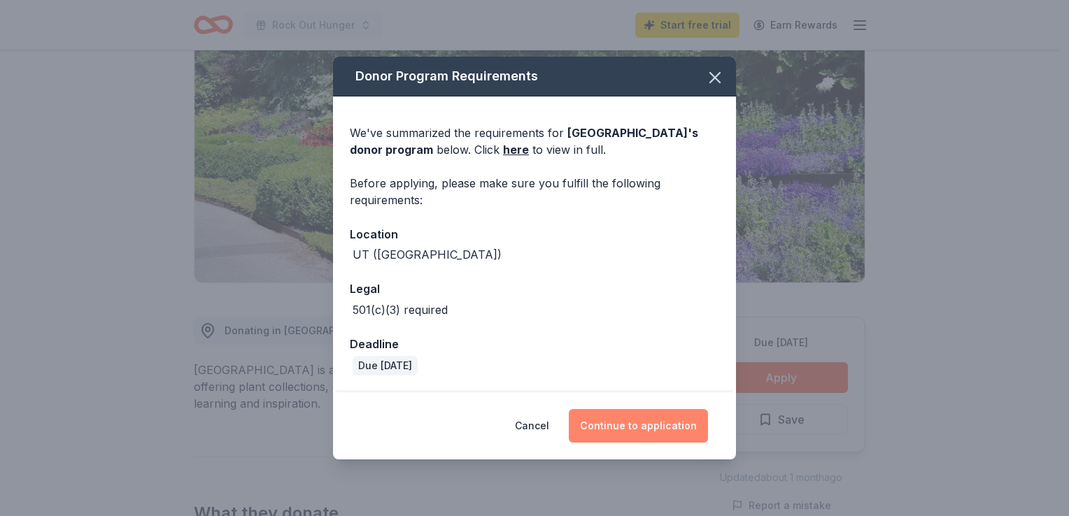
click at [646, 422] on button "Continue to application" at bounding box center [638, 426] width 139 height 34
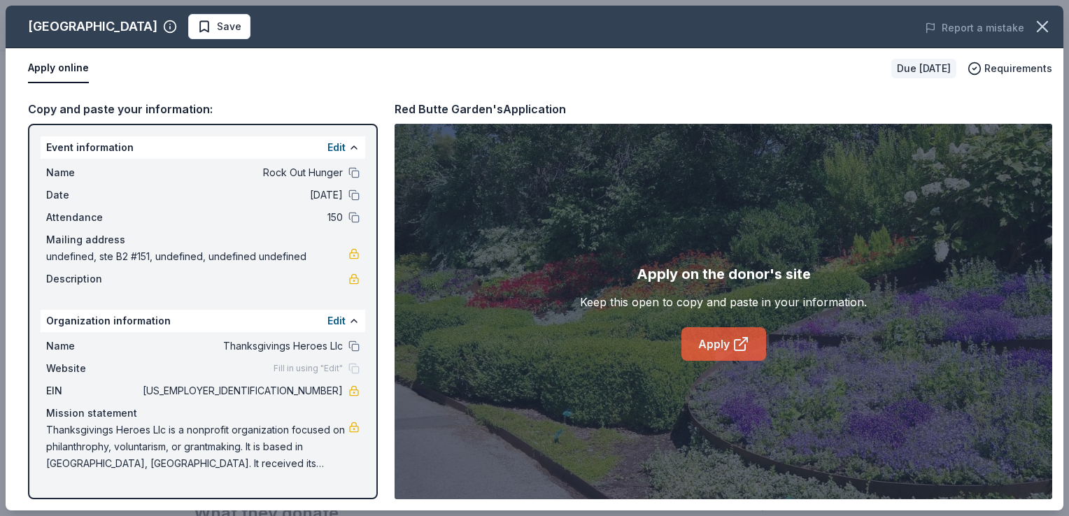
click at [705, 350] on link "Apply" at bounding box center [723, 344] width 85 height 34
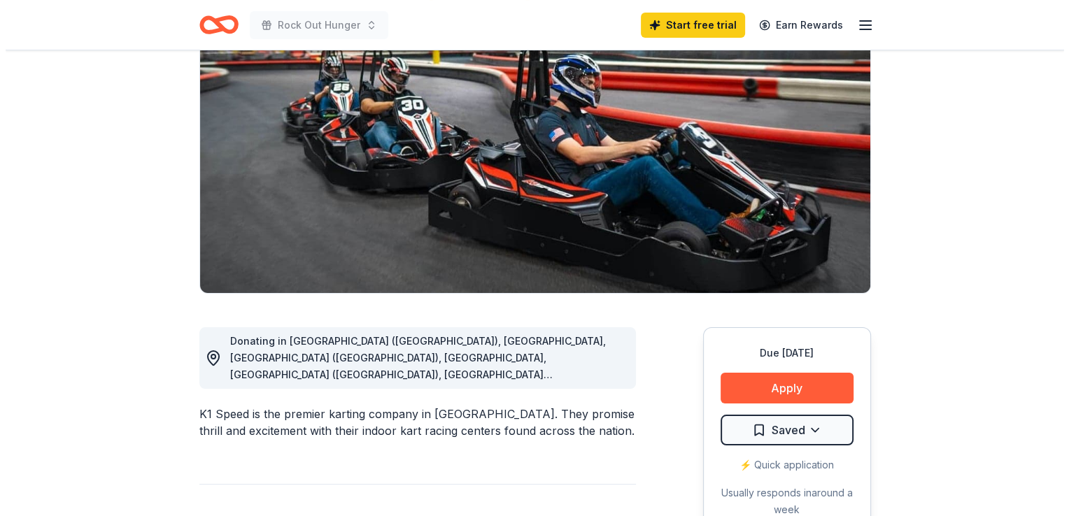
scroll to position [185, 0]
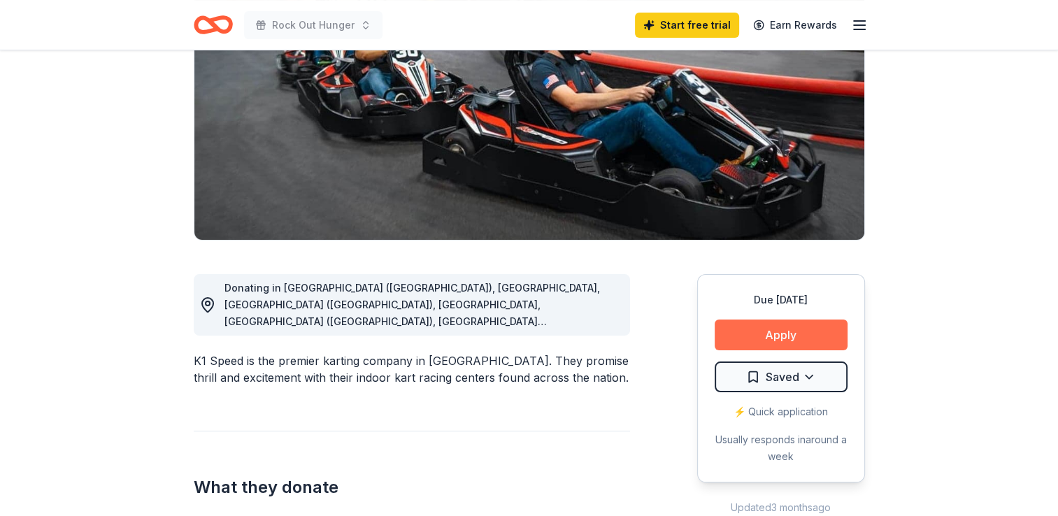
click at [771, 334] on button "Apply" at bounding box center [781, 335] width 133 height 31
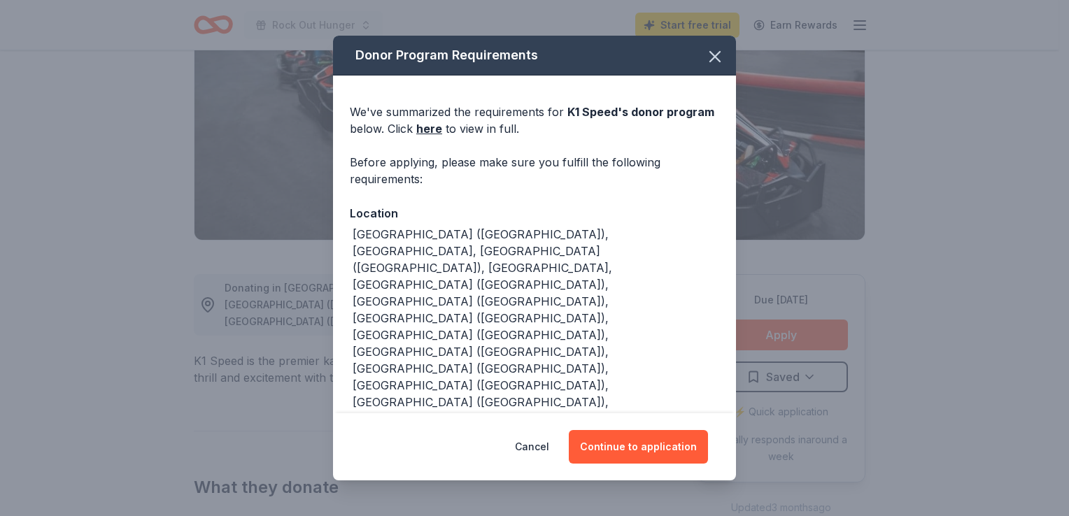
scroll to position [28, 0]
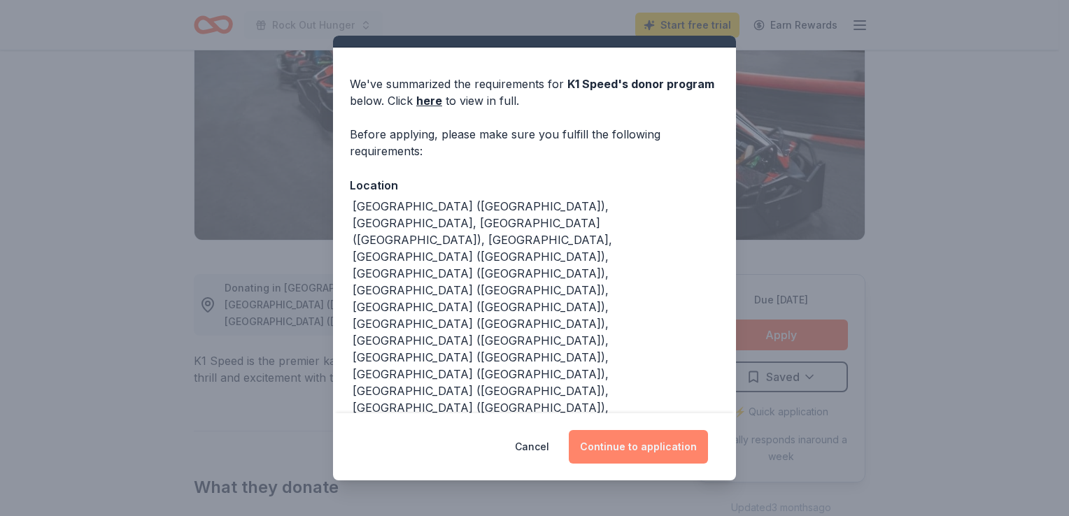
click at [619, 450] on button "Continue to application" at bounding box center [638, 447] width 139 height 34
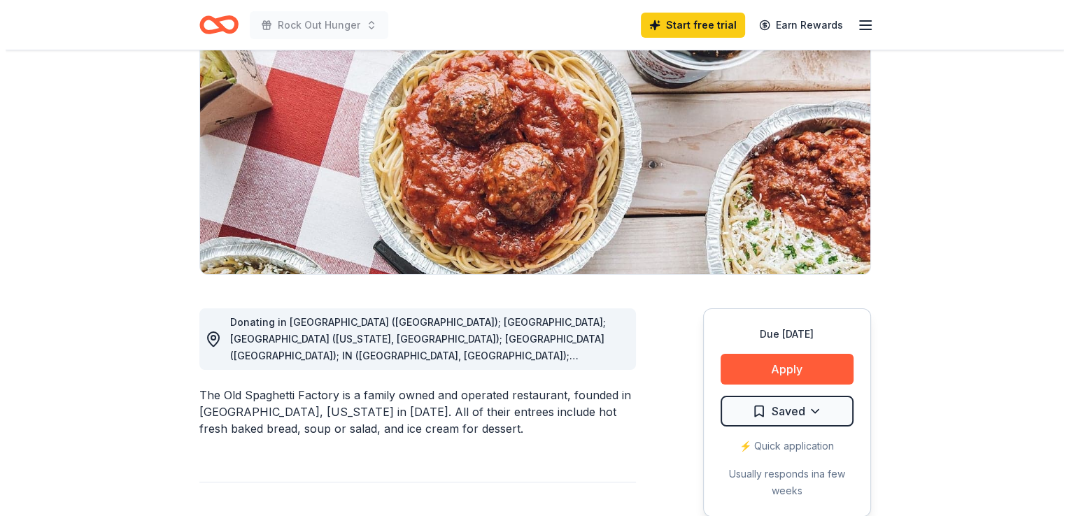
scroll to position [154, 0]
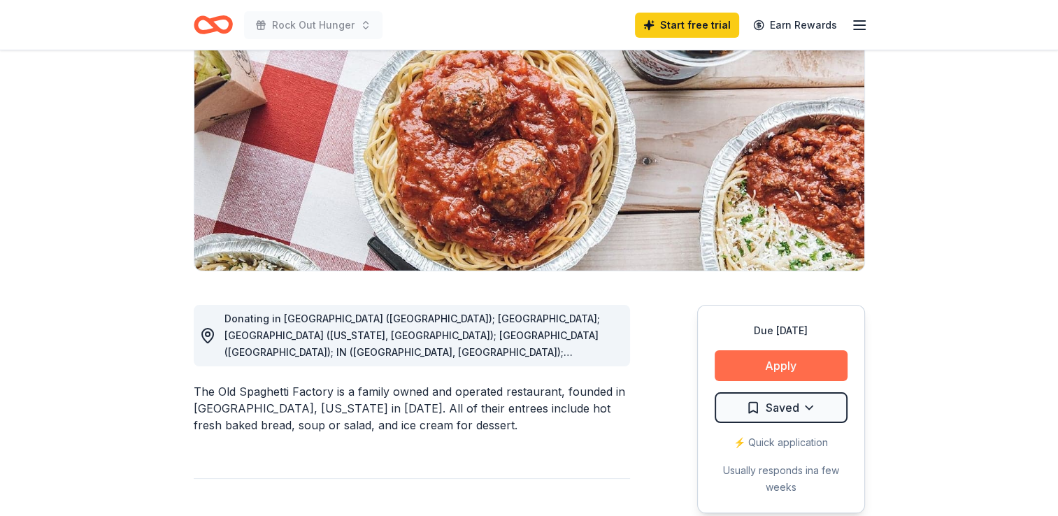
drag, startPoint x: 807, startPoint y: 373, endPoint x: 783, endPoint y: 366, distance: 25.7
click at [783, 366] on button "Apply" at bounding box center [781, 365] width 133 height 31
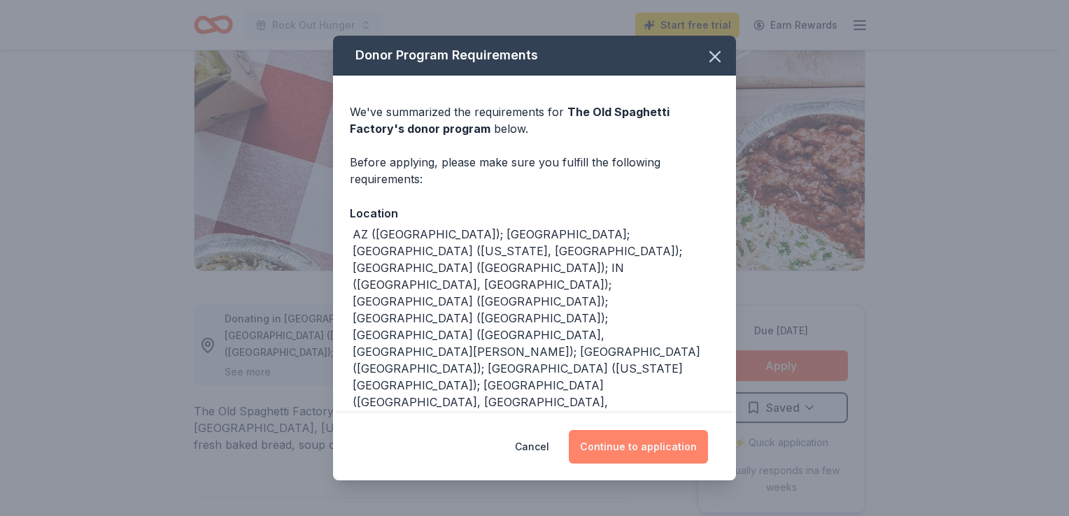
click at [631, 432] on button "Continue to application" at bounding box center [638, 447] width 139 height 34
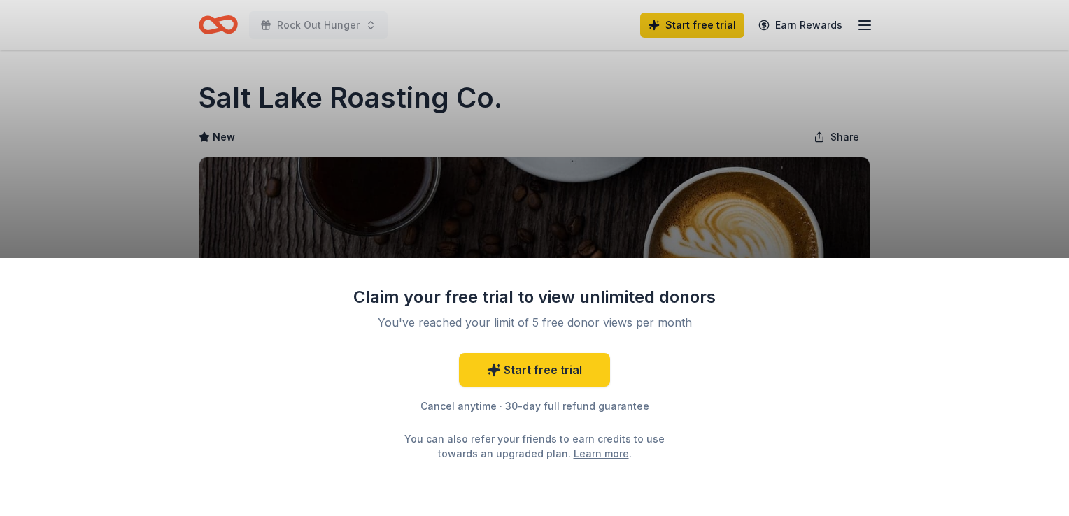
click at [889, 209] on div "Claim your free trial to view unlimited donors You've reached your limit of 5 f…" at bounding box center [534, 258] width 1069 height 516
